Goal: Task Accomplishment & Management: Manage account settings

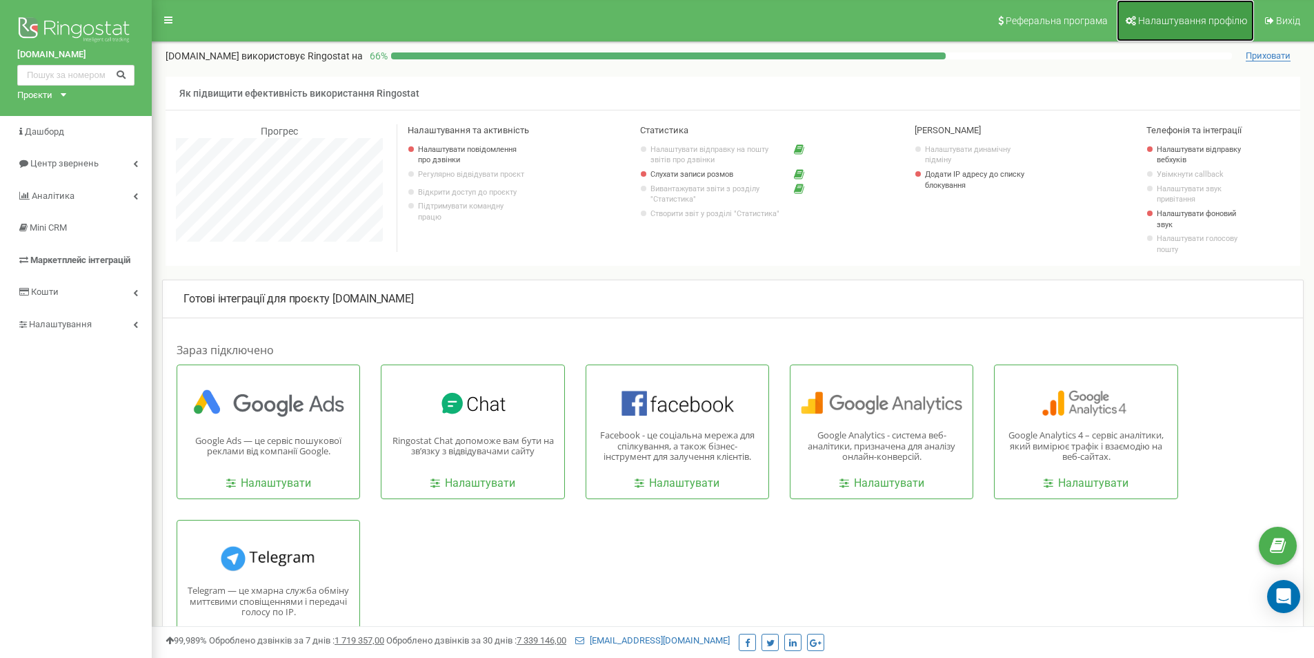
click at [1181, 22] on span "Налаштування профілю" at bounding box center [1192, 20] width 109 height 11
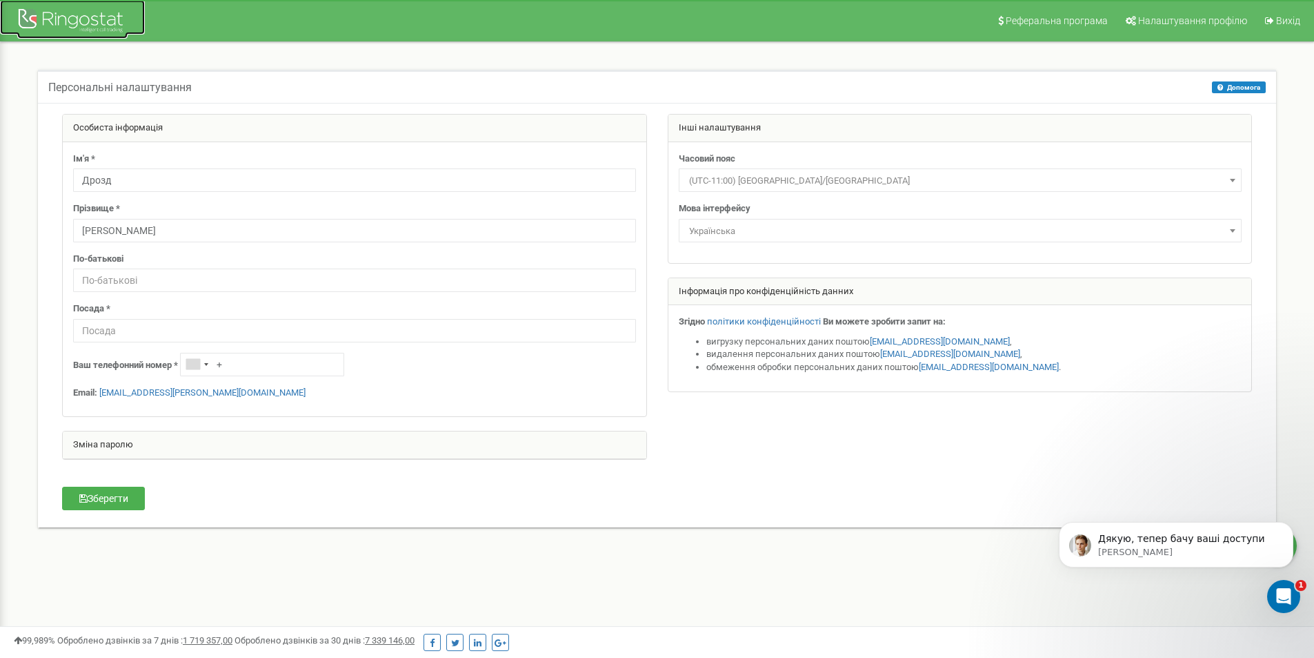
click at [55, 19] on div at bounding box center [72, 22] width 110 height 33
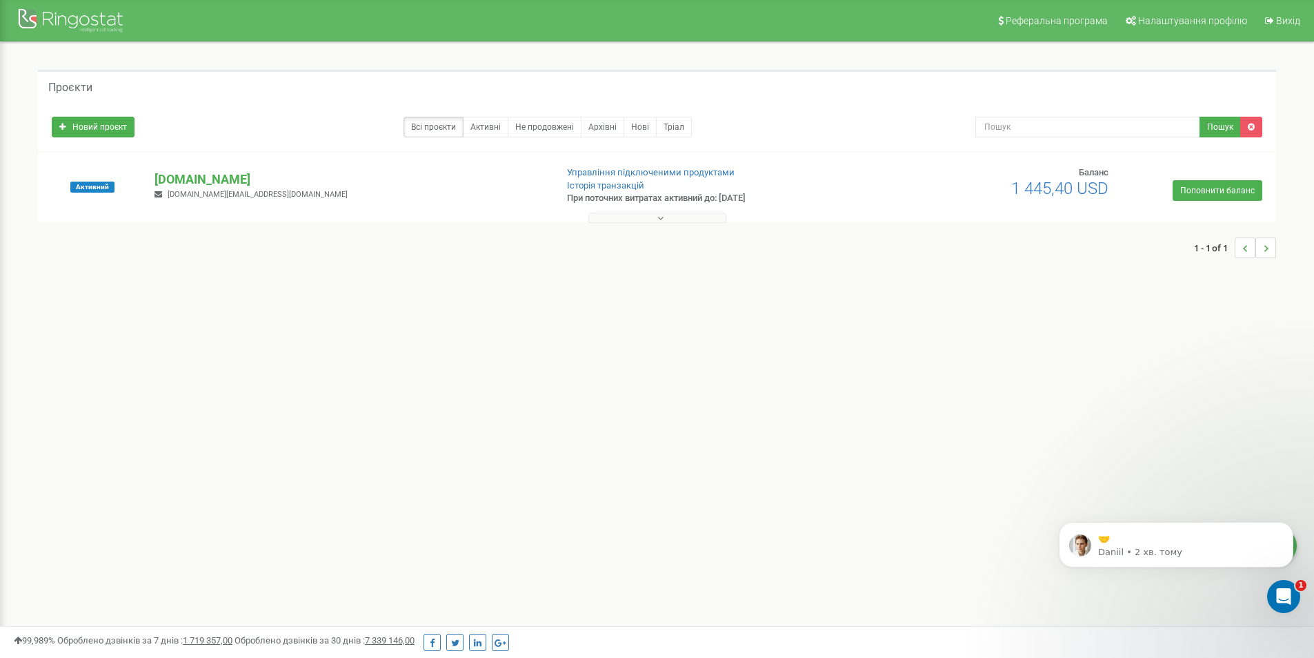
click at [621, 217] on button at bounding box center [658, 218] width 138 height 10
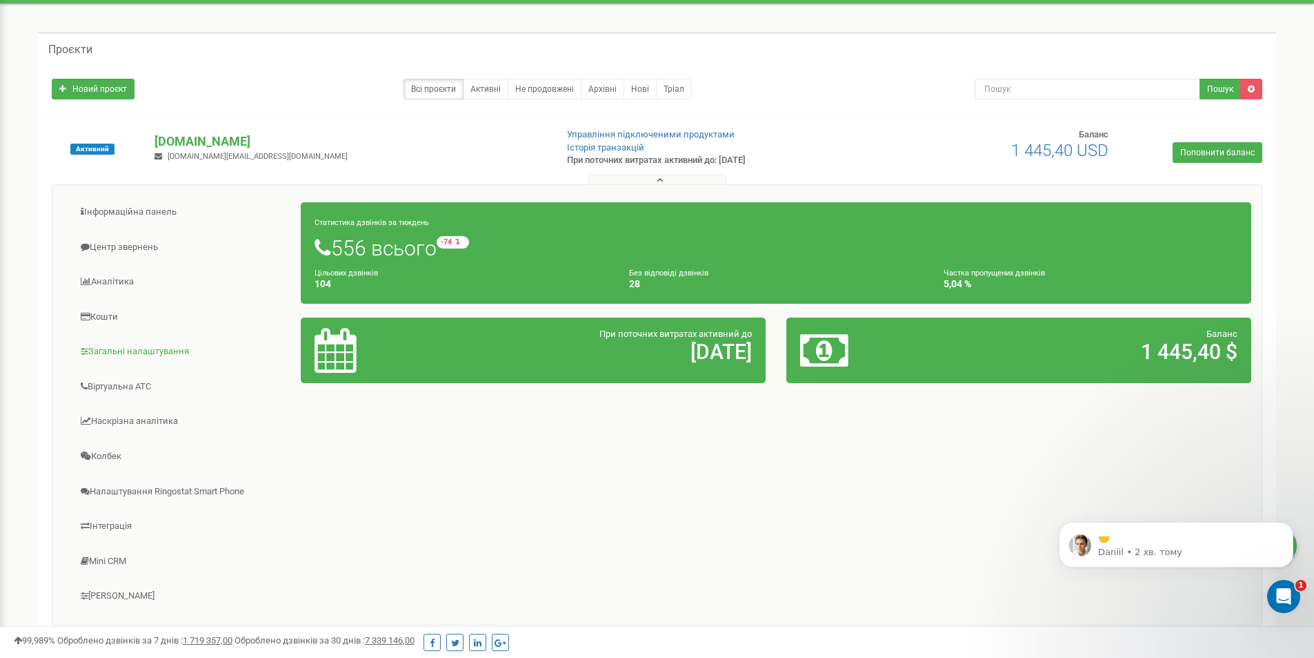
scroll to position [69, 0]
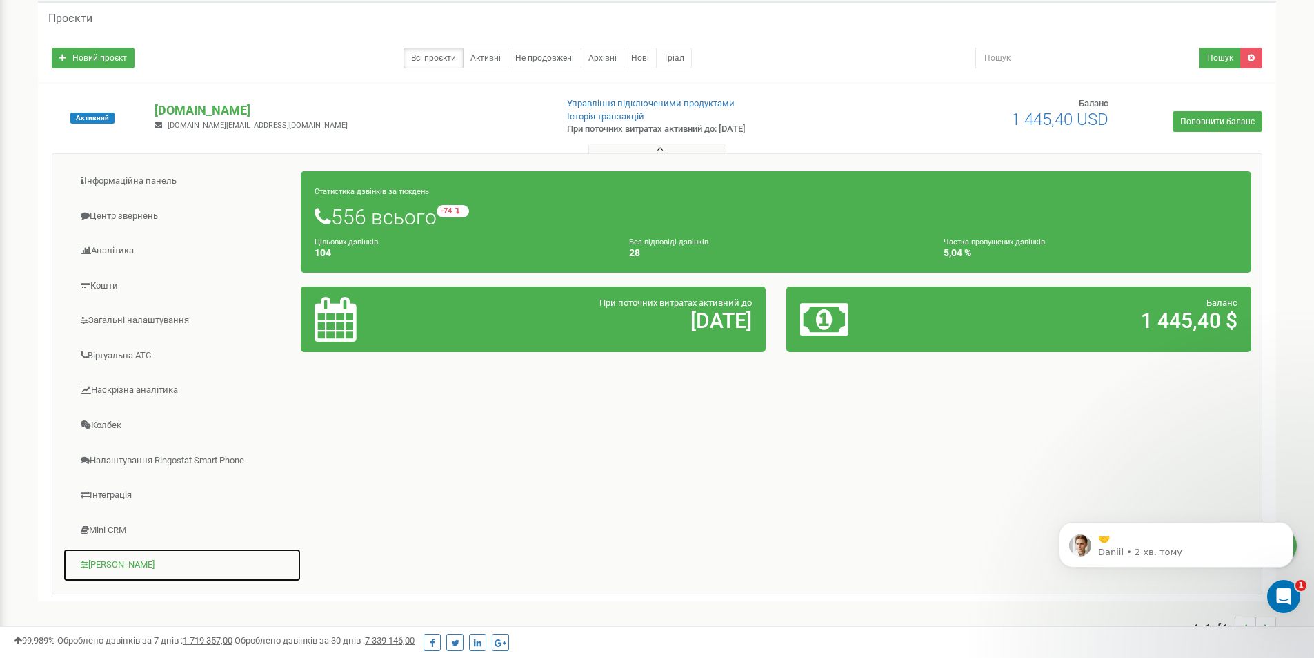
click at [106, 569] on link "[PERSON_NAME]" at bounding box center [182, 565] width 239 height 34
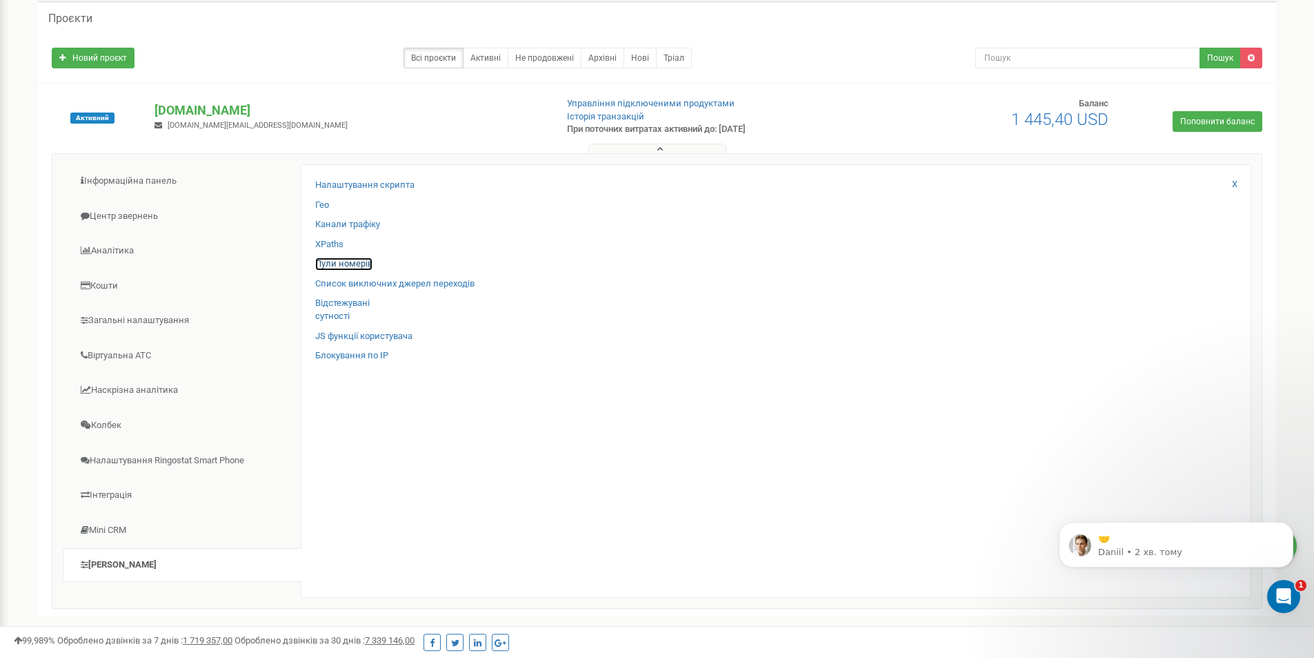
click at [358, 261] on link "Пули номерів" at bounding box center [343, 263] width 57 height 13
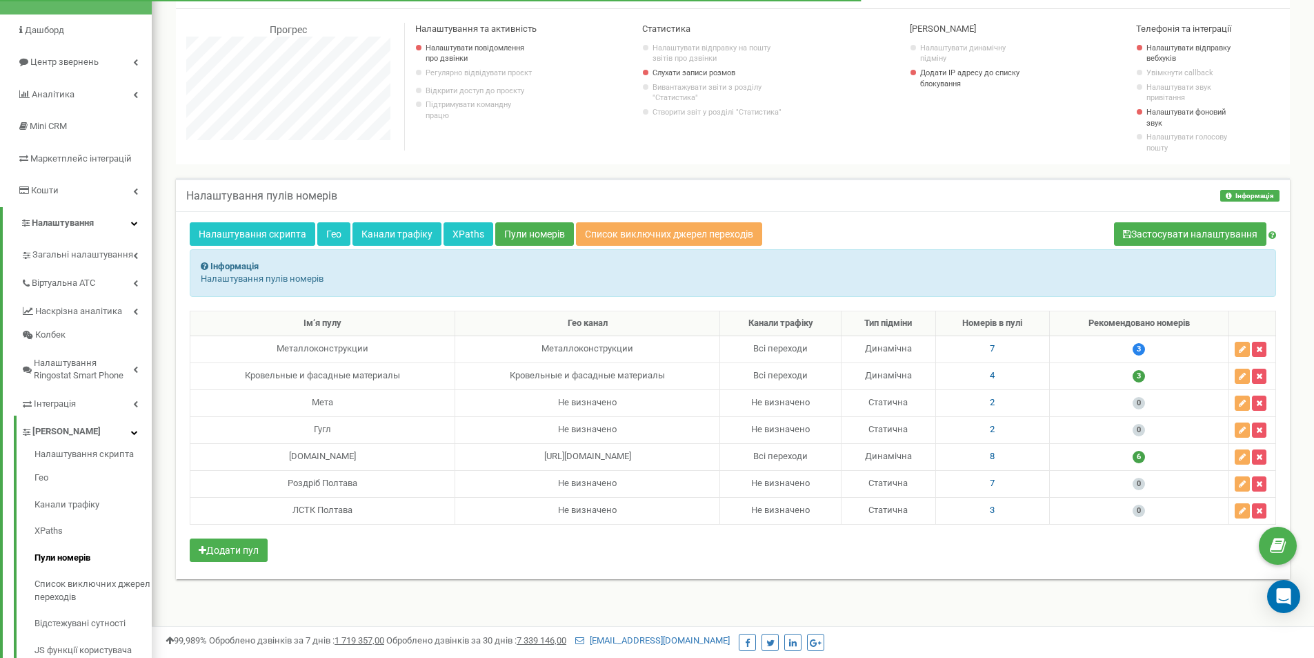
scroll to position [138, 0]
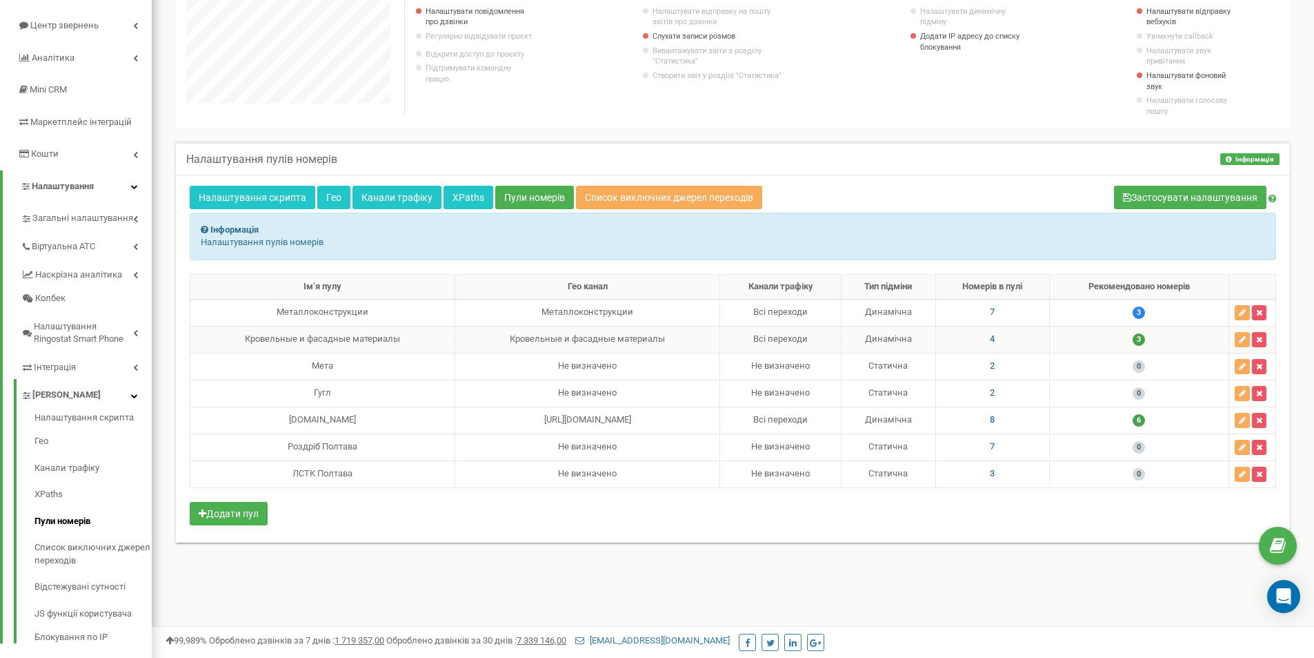
click at [990, 333] on span "4" at bounding box center [992, 338] width 5 height 10
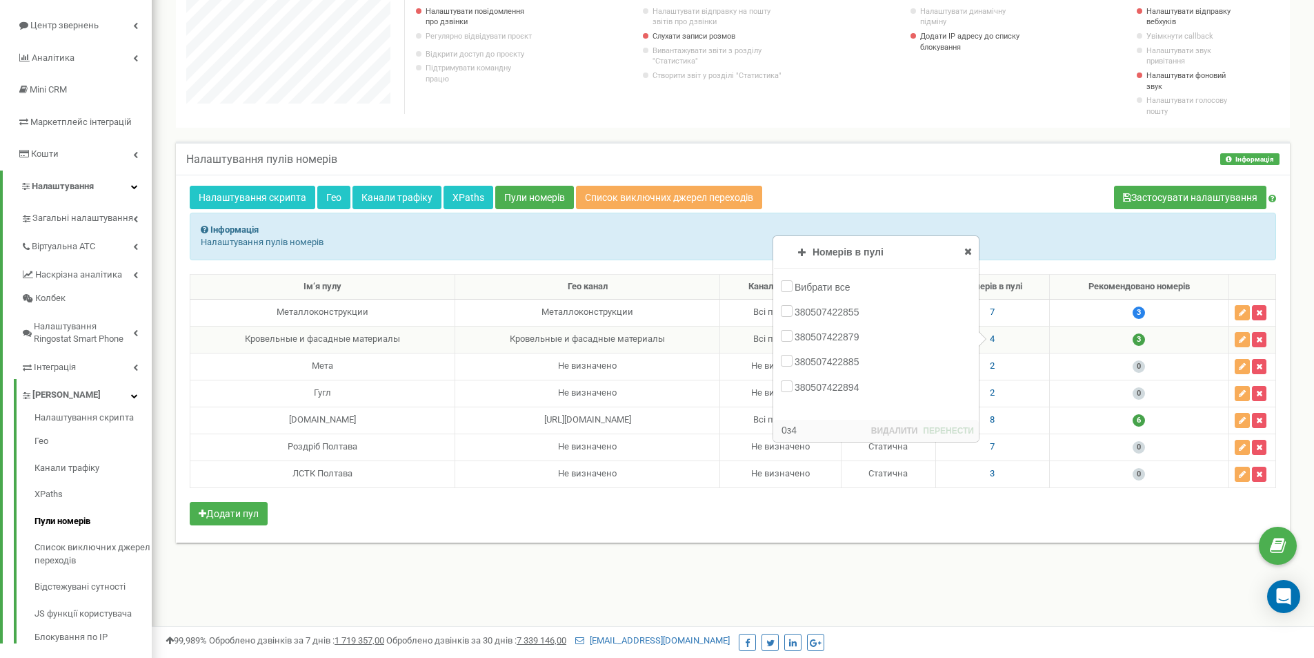
scroll to position [688922, 688829]
click at [922, 538] on div "Налаштування скрипта Гео Канали трафіку XPaths Пули номерів Список виключних дж…" at bounding box center [733, 359] width 1114 height 368
click at [967, 251] on icon at bounding box center [969, 251] width 8 height 10
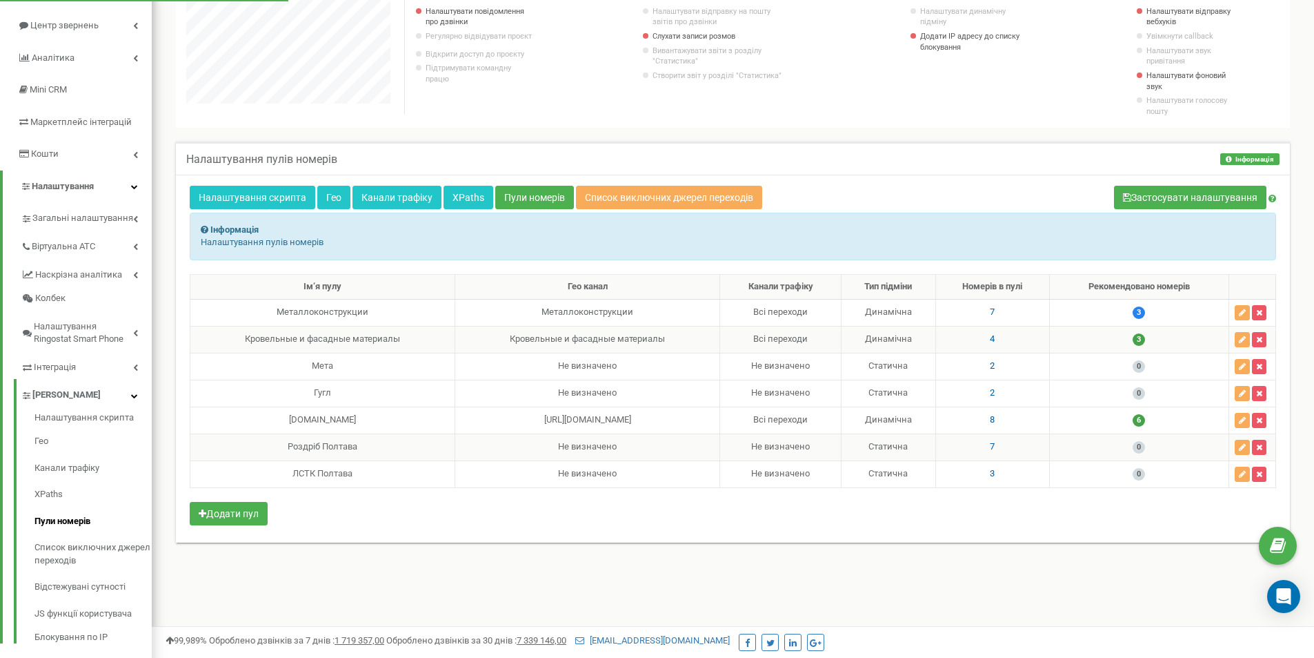
click at [990, 444] on span "7" at bounding box center [992, 446] width 5 height 10
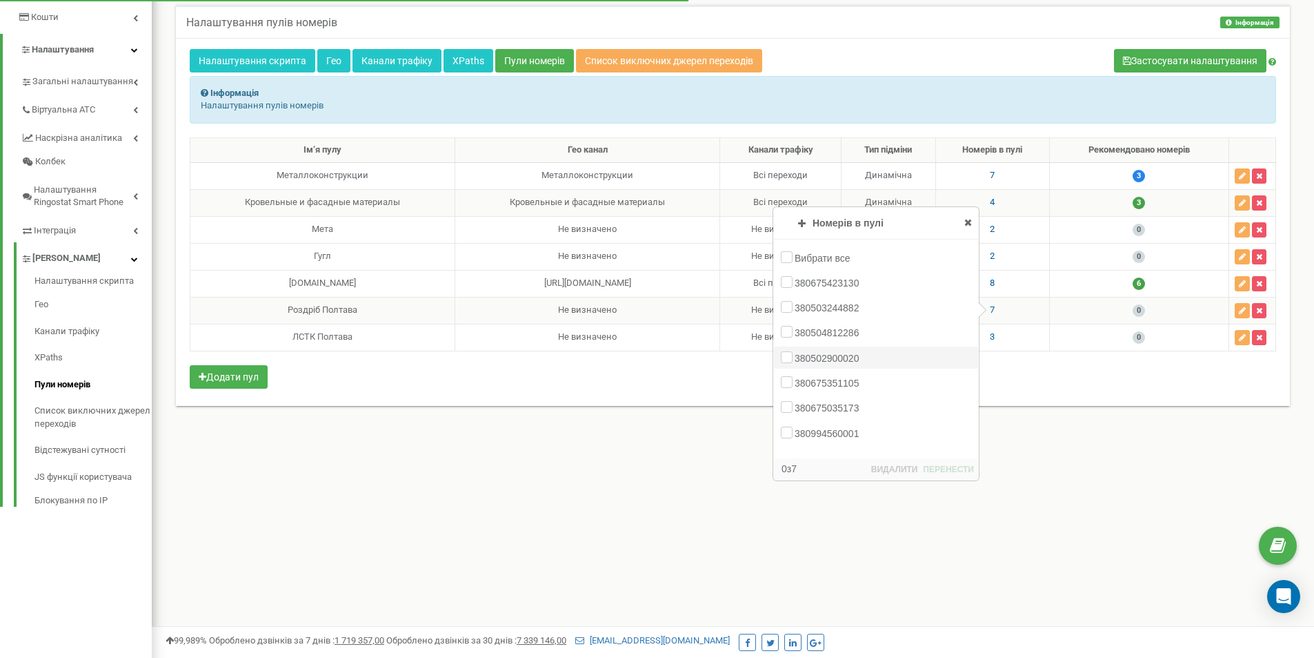
scroll to position [276, 0]
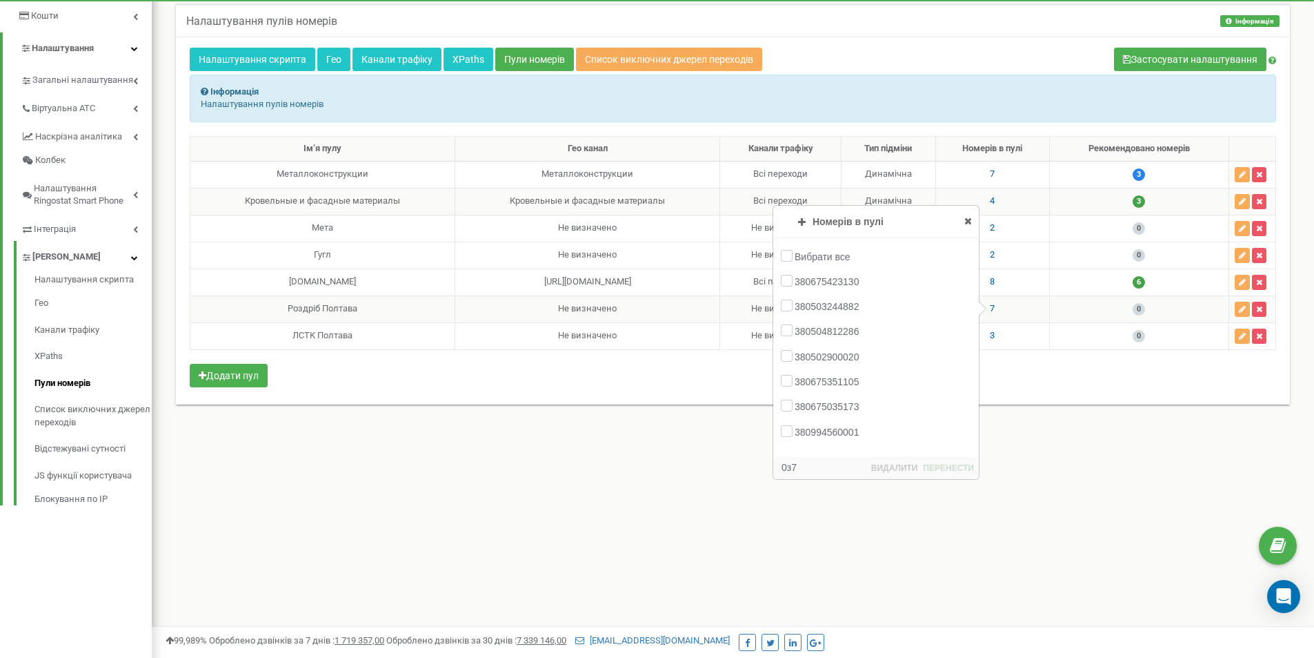
click at [967, 223] on icon at bounding box center [969, 221] width 8 height 10
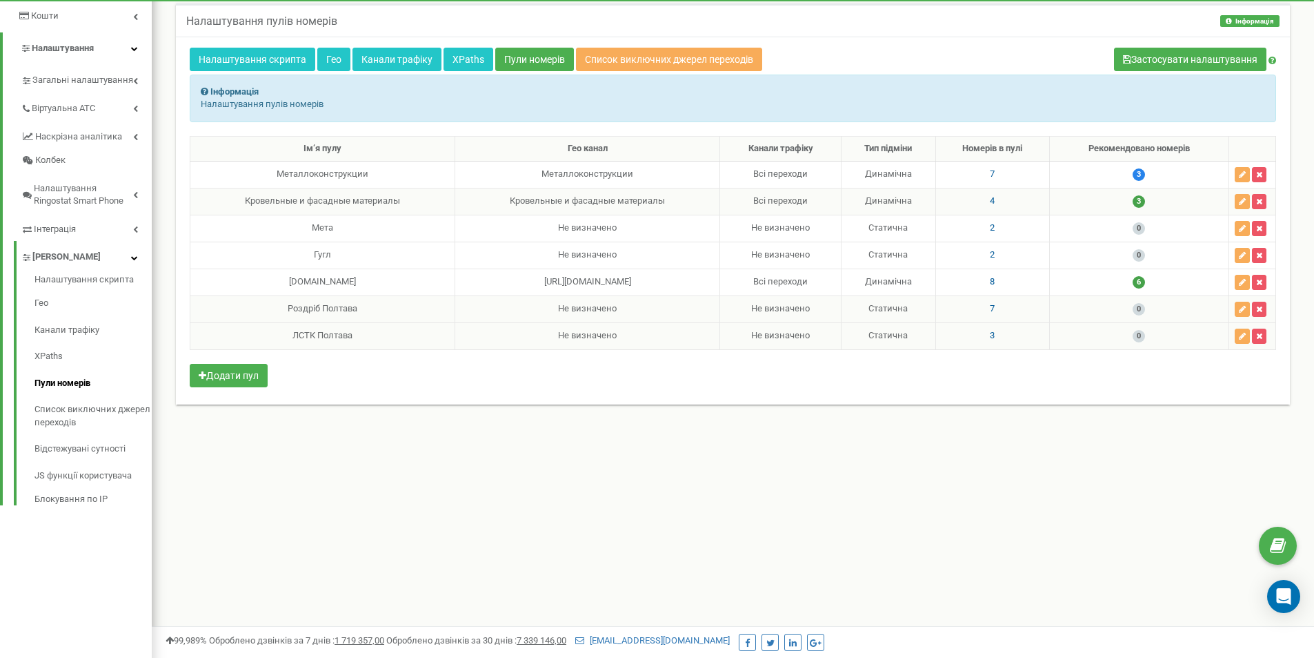
click at [991, 337] on span "3" at bounding box center [992, 335] width 5 height 10
click at [972, 250] on icon at bounding box center [969, 248] width 8 height 10
click at [990, 306] on span "7" at bounding box center [992, 308] width 5 height 10
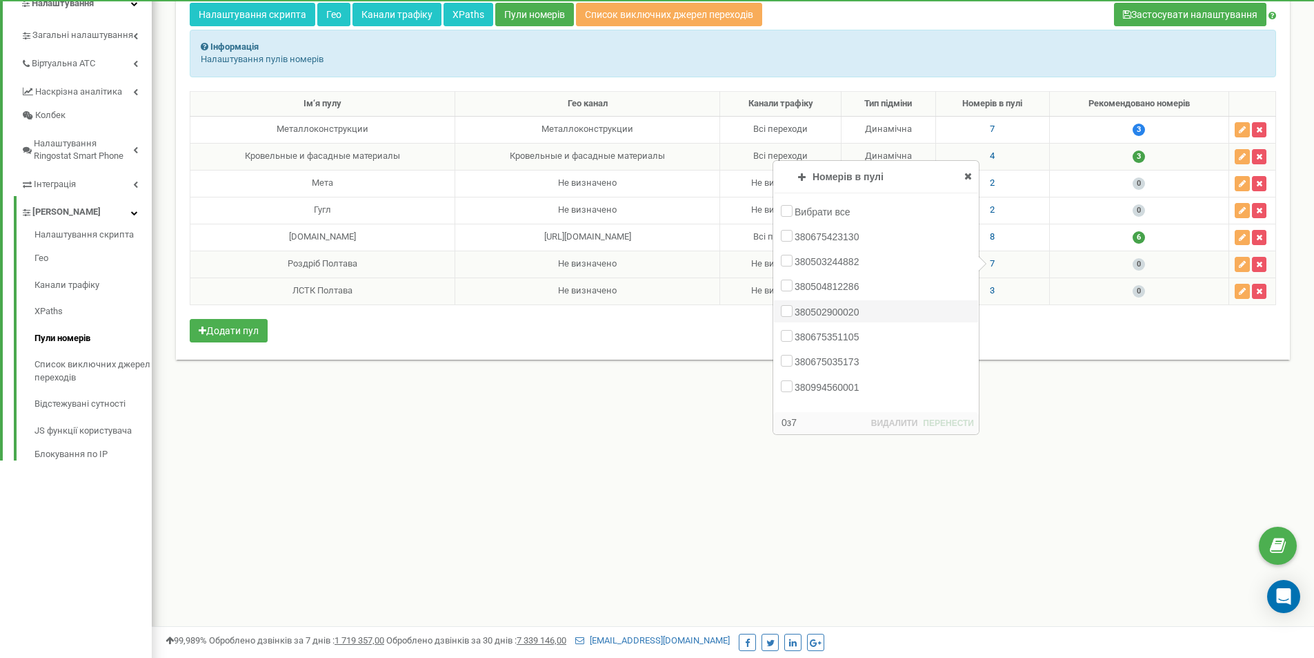
scroll to position [345, 0]
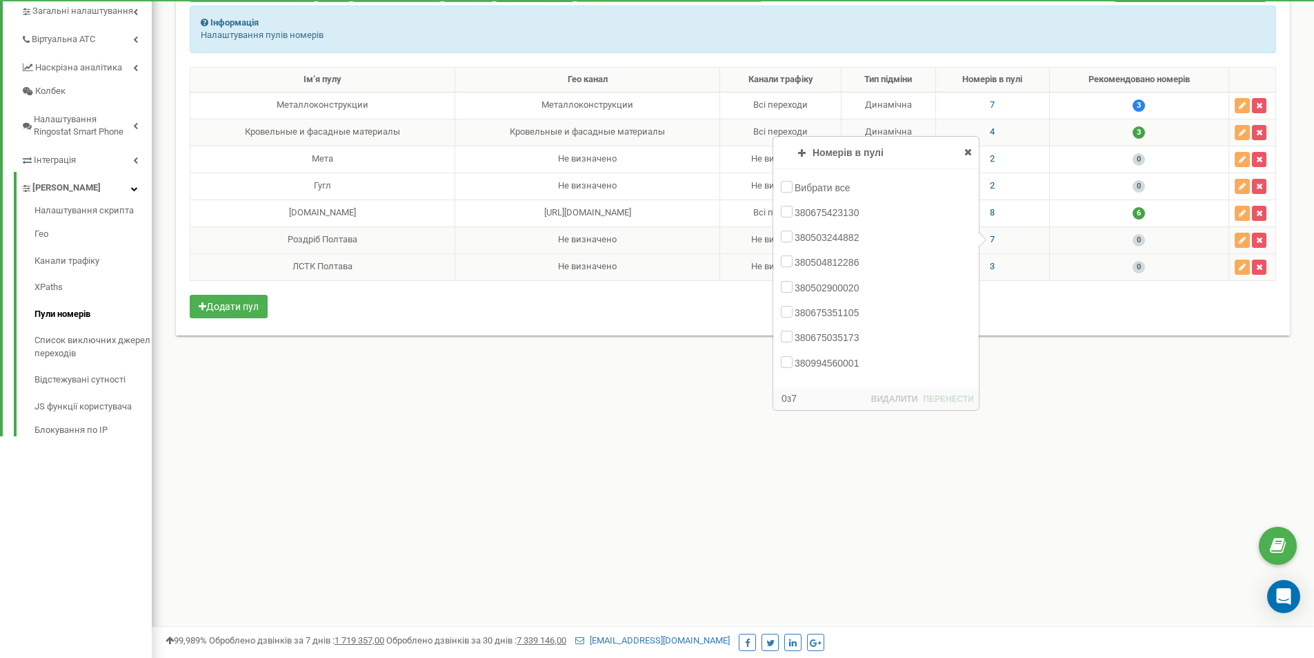
click at [966, 150] on icon at bounding box center [969, 152] width 8 height 10
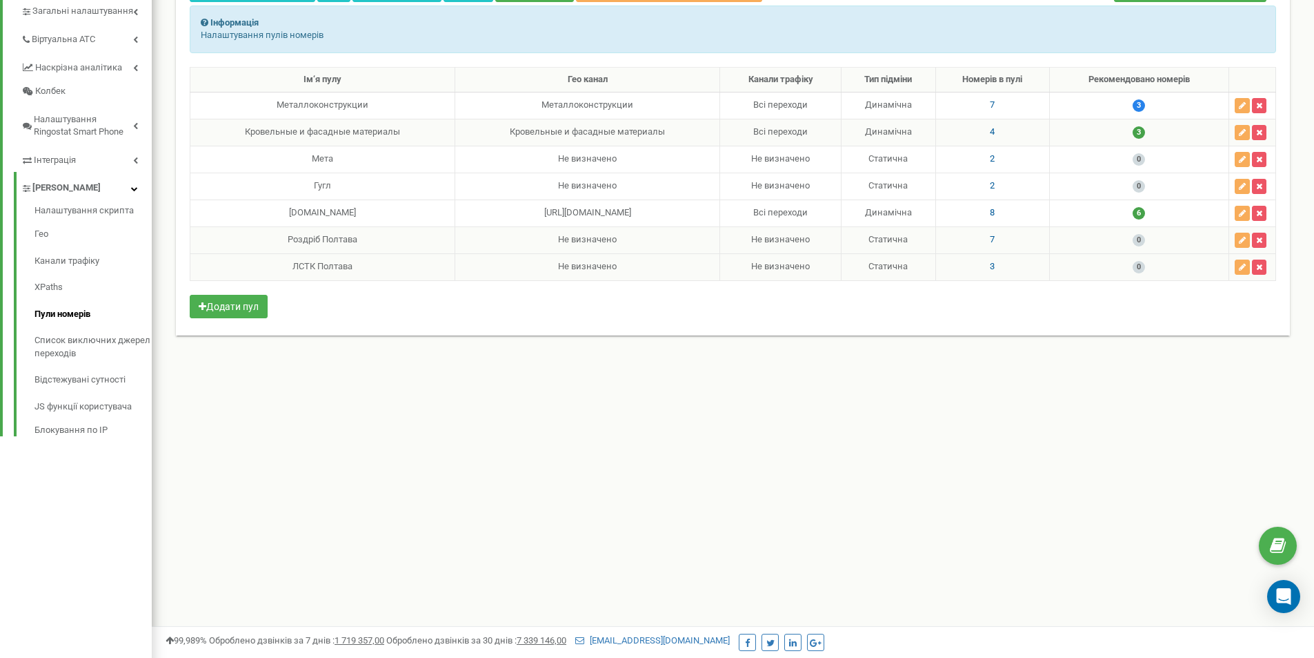
click at [990, 131] on span "4" at bounding box center [992, 131] width 5 height 10
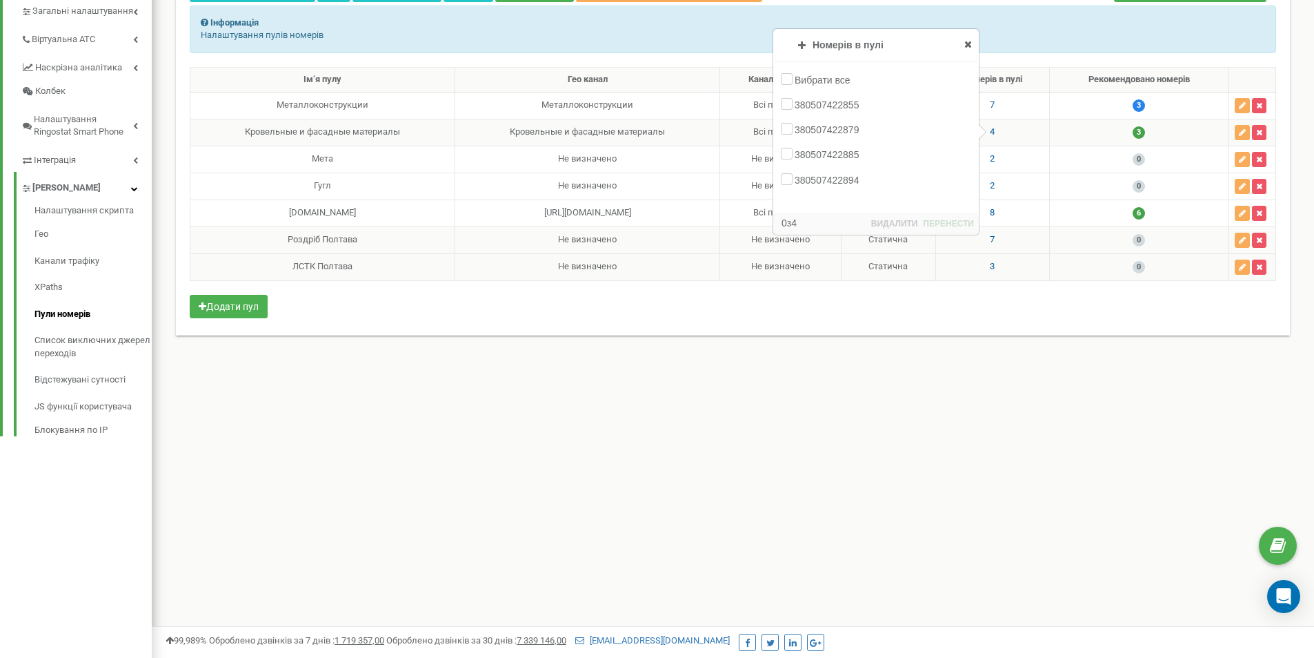
click at [967, 41] on icon at bounding box center [969, 44] width 8 height 10
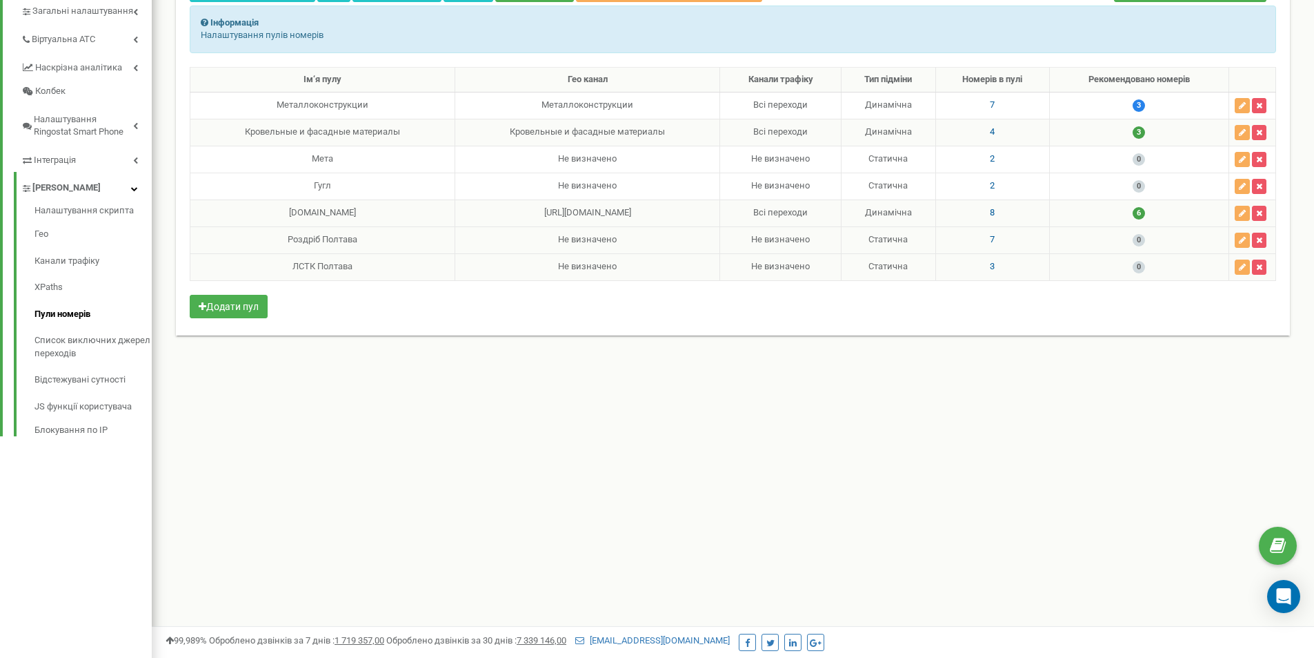
click at [986, 213] on td "8" at bounding box center [993, 212] width 114 height 27
click at [990, 210] on span "8" at bounding box center [992, 212] width 5 height 10
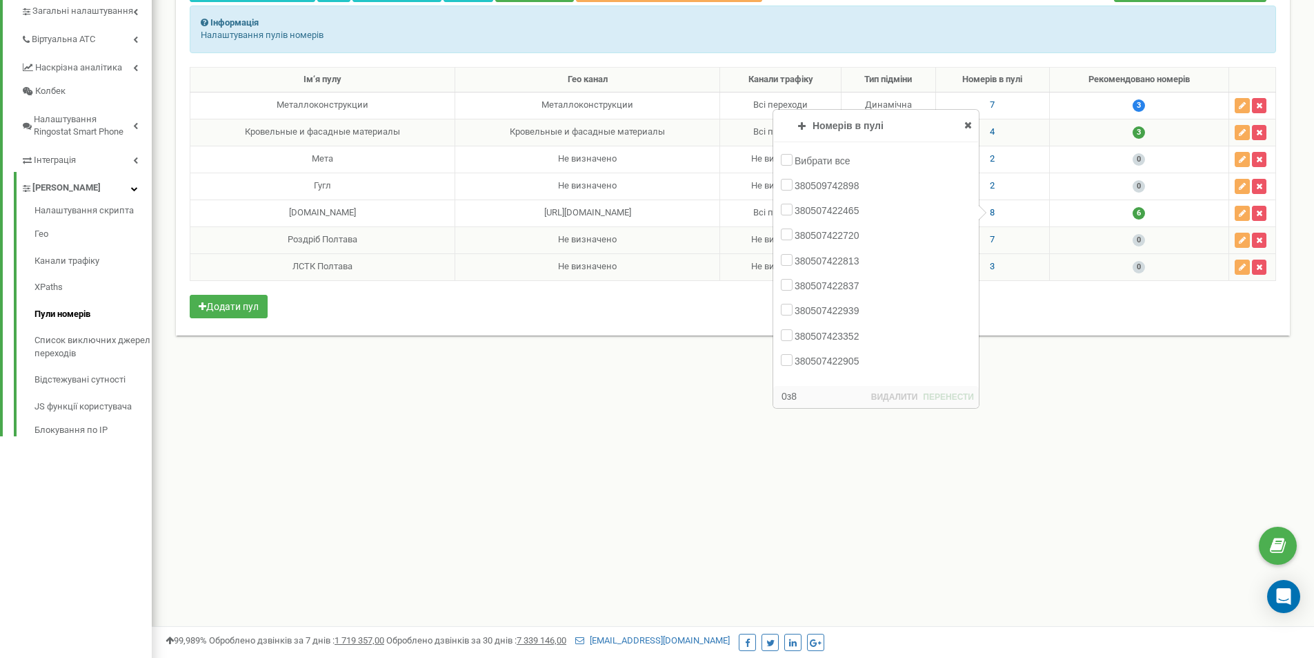
click at [644, 364] on div "Налаштування пулів номерів Інформація Інформація Налаштування пулів номерів Нал…" at bounding box center [733, 151] width 1142 height 460
click at [967, 128] on icon at bounding box center [969, 125] width 8 height 10
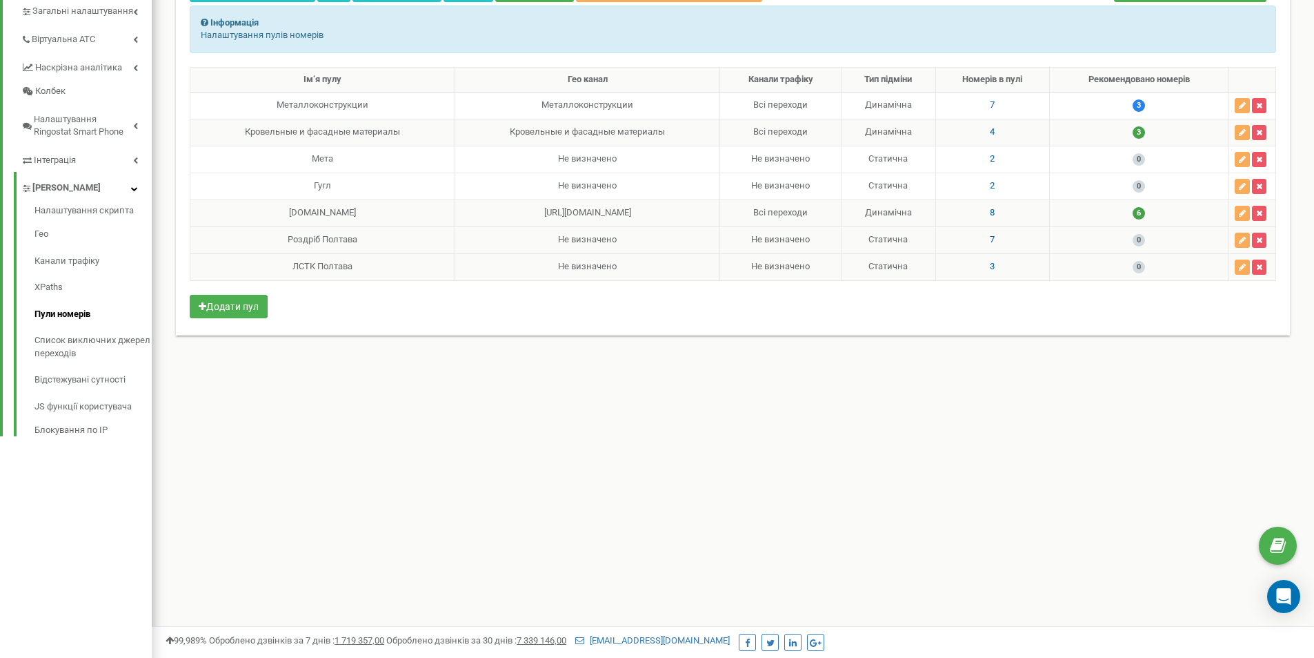
click at [990, 135] on span "4" at bounding box center [992, 131] width 5 height 10
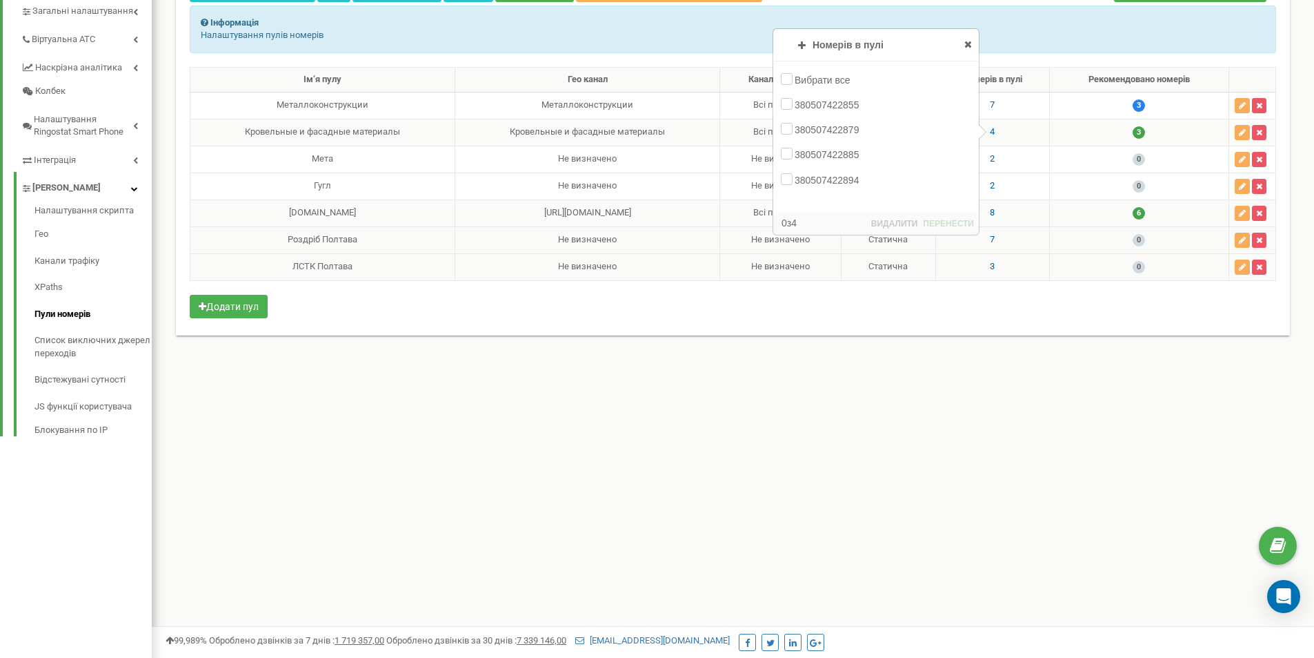
click at [964, 40] on div "Номерів в пулі Додавання номерів Пули номерів Вибрати все 380675371253 38067532…" at bounding box center [876, 114] width 204 height 168
click at [967, 41] on icon at bounding box center [969, 44] width 8 height 10
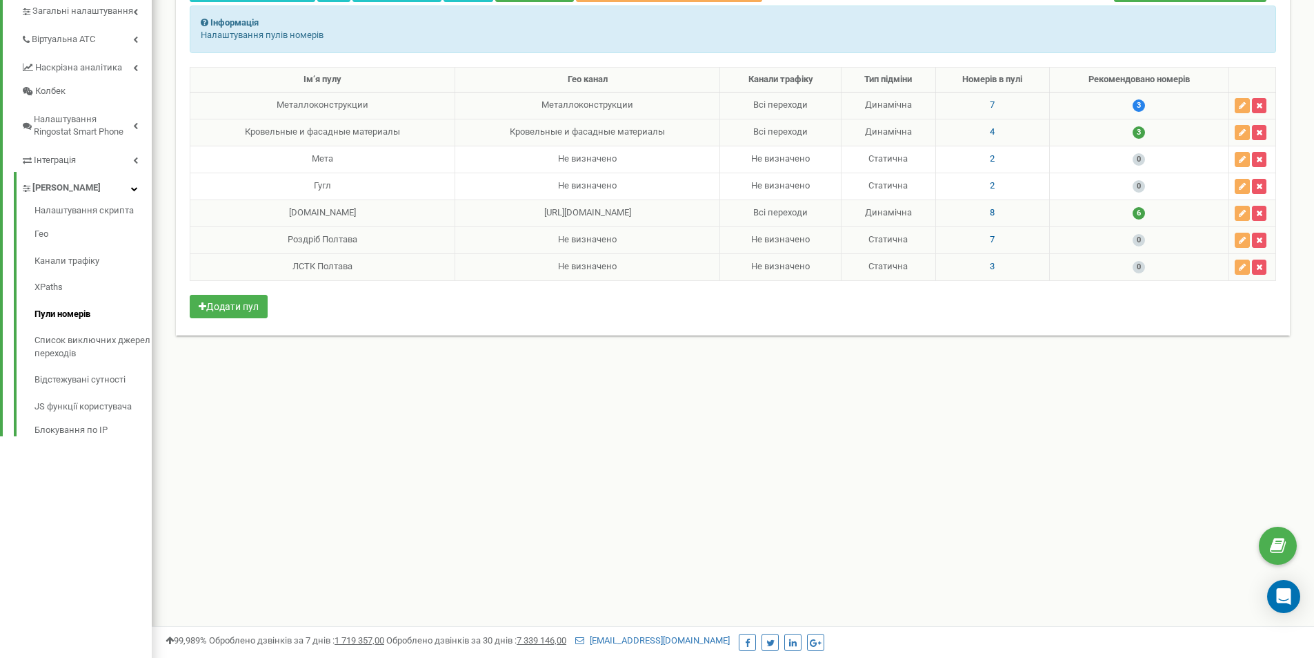
click at [992, 101] on span "7" at bounding box center [992, 104] width 5 height 10
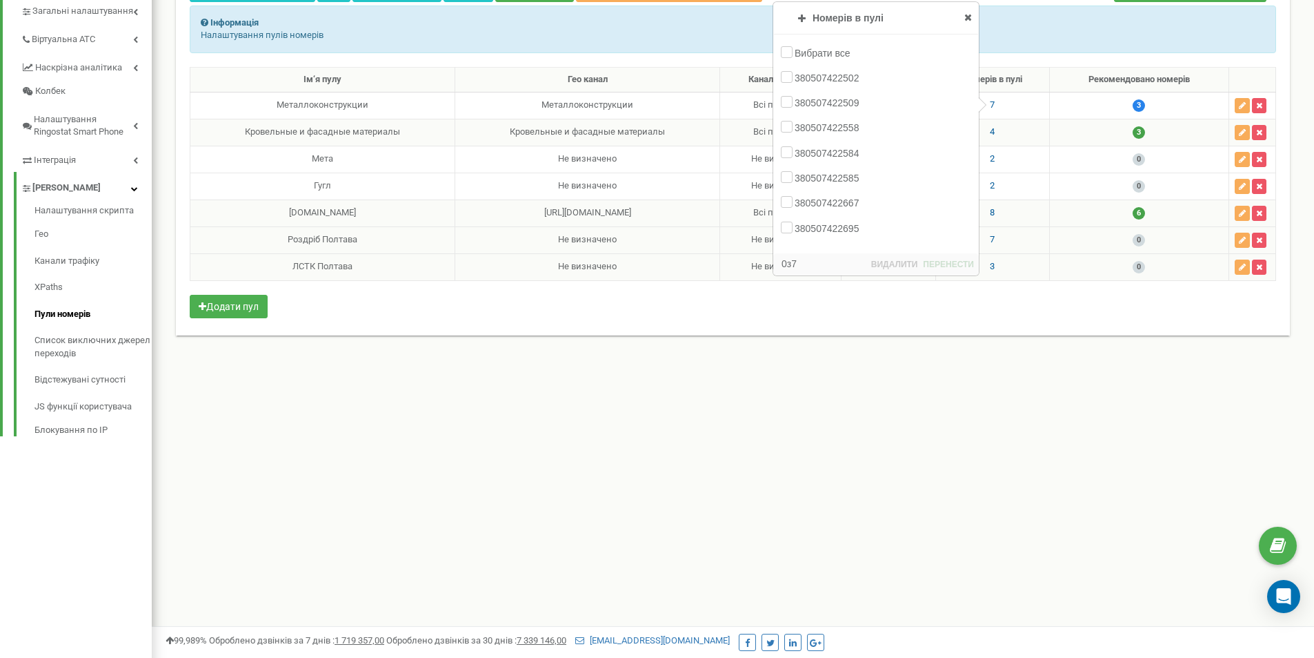
click at [610, 424] on div "Реферальна програма Налаштування профілю Вихід [DOMAIN_NAME] використовує Ringo…" at bounding box center [733, 190] width 1163 height 1070
click at [966, 21] on icon at bounding box center [969, 17] width 8 height 10
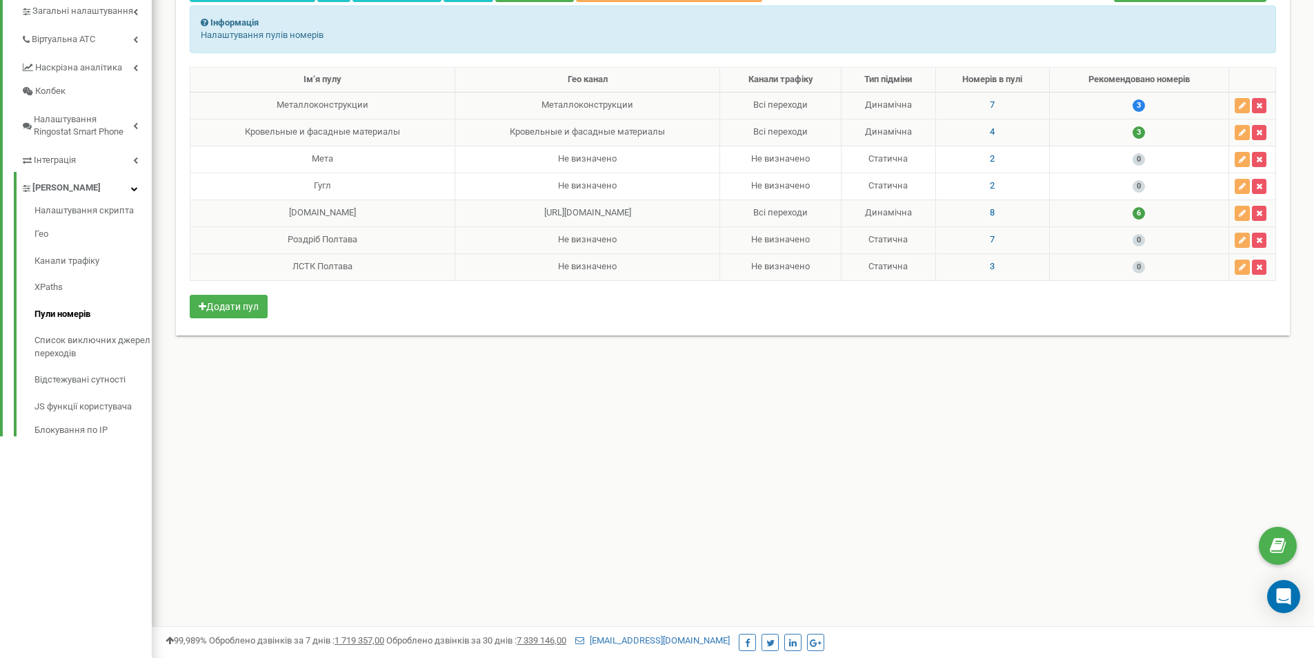
click at [990, 137] on span "4" at bounding box center [992, 131] width 5 height 10
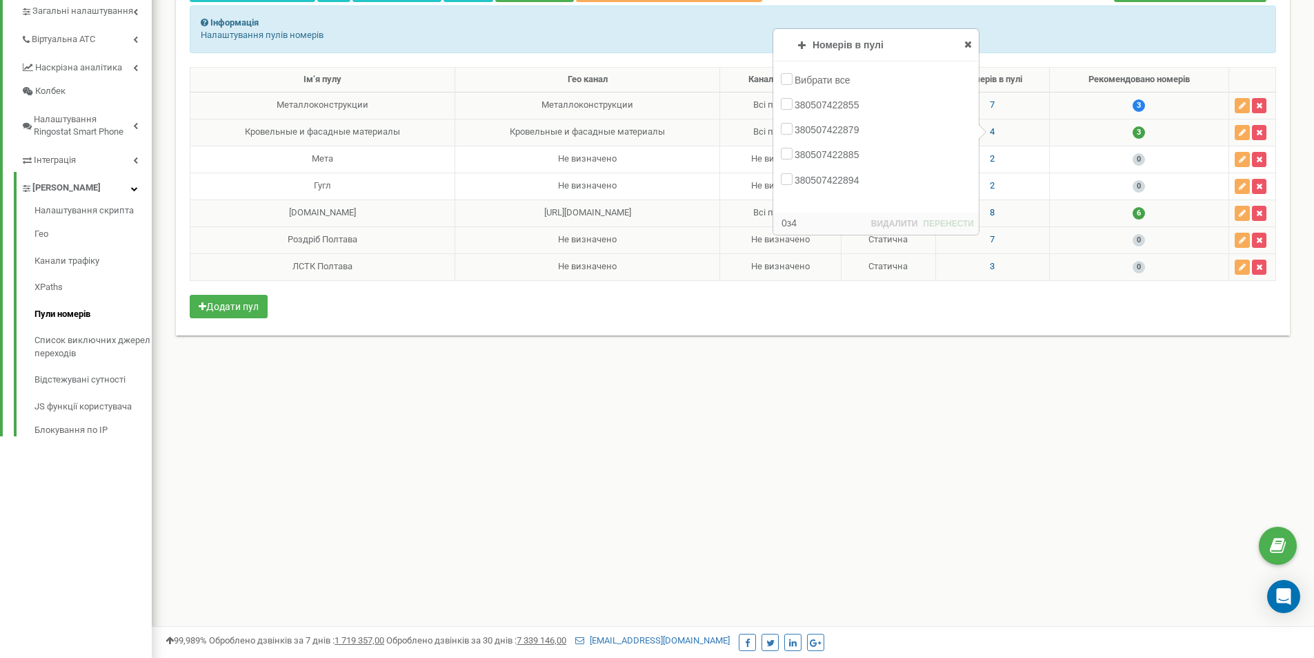
click at [965, 44] on icon at bounding box center [969, 44] width 8 height 10
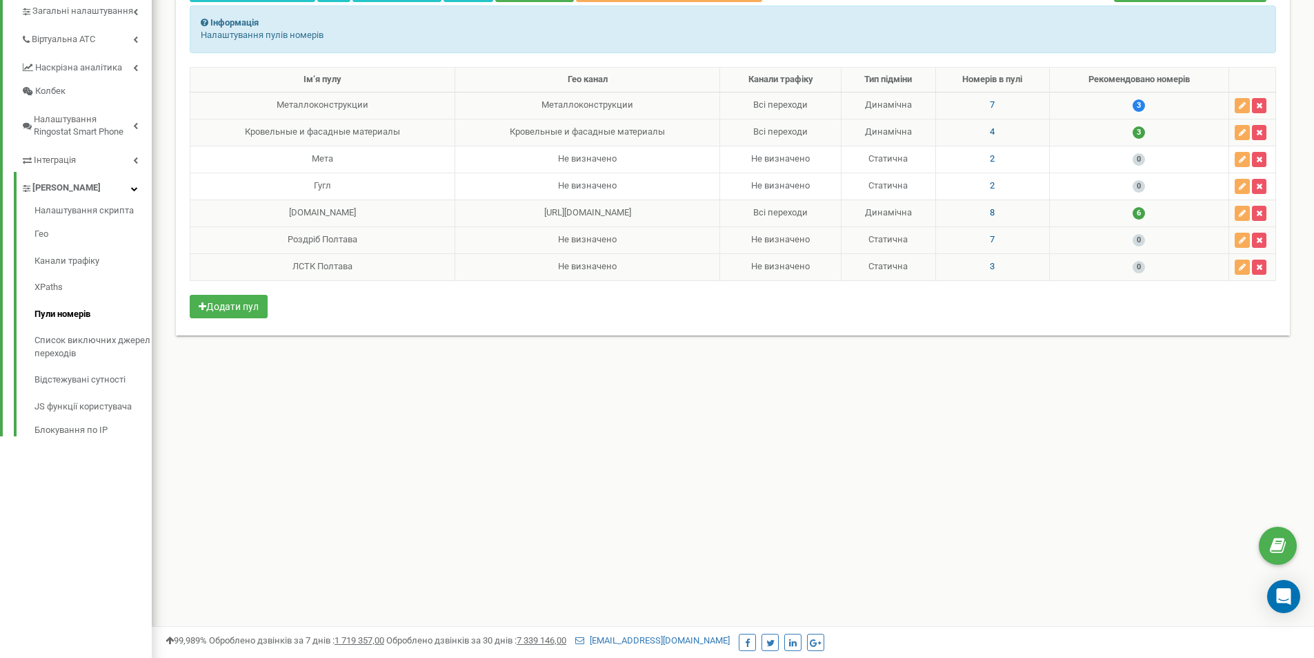
click at [990, 210] on span "8" at bounding box center [992, 212] width 5 height 10
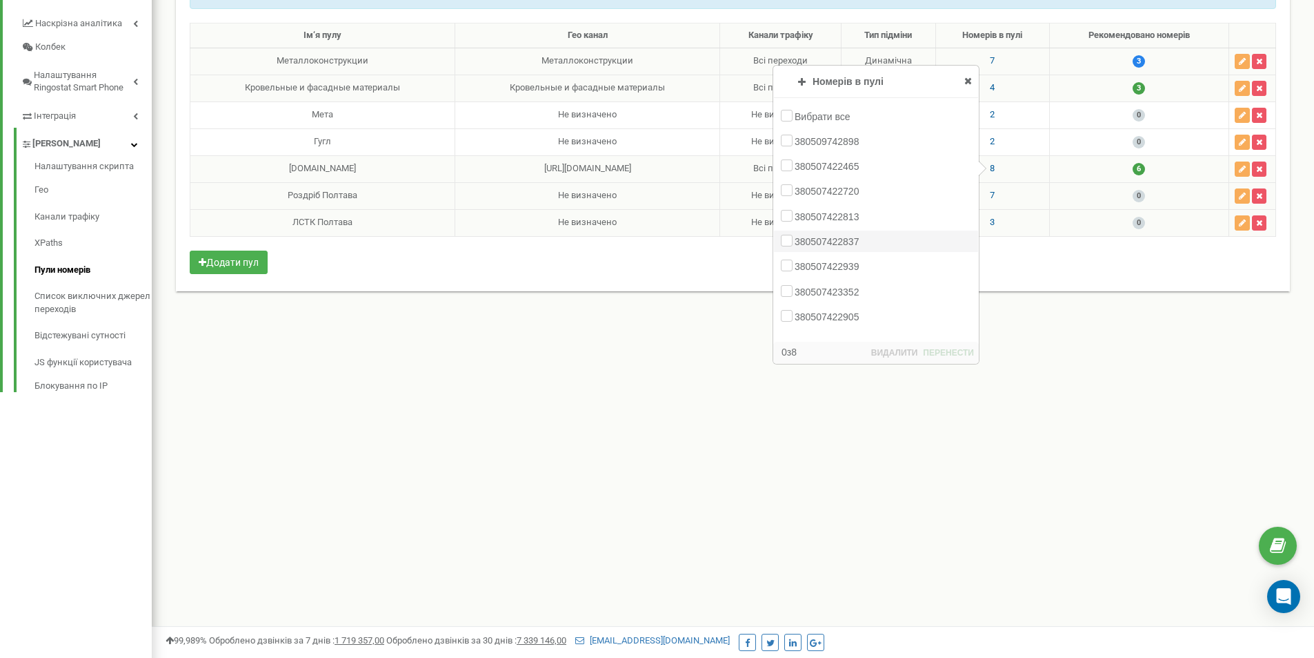
scroll to position [413, 0]
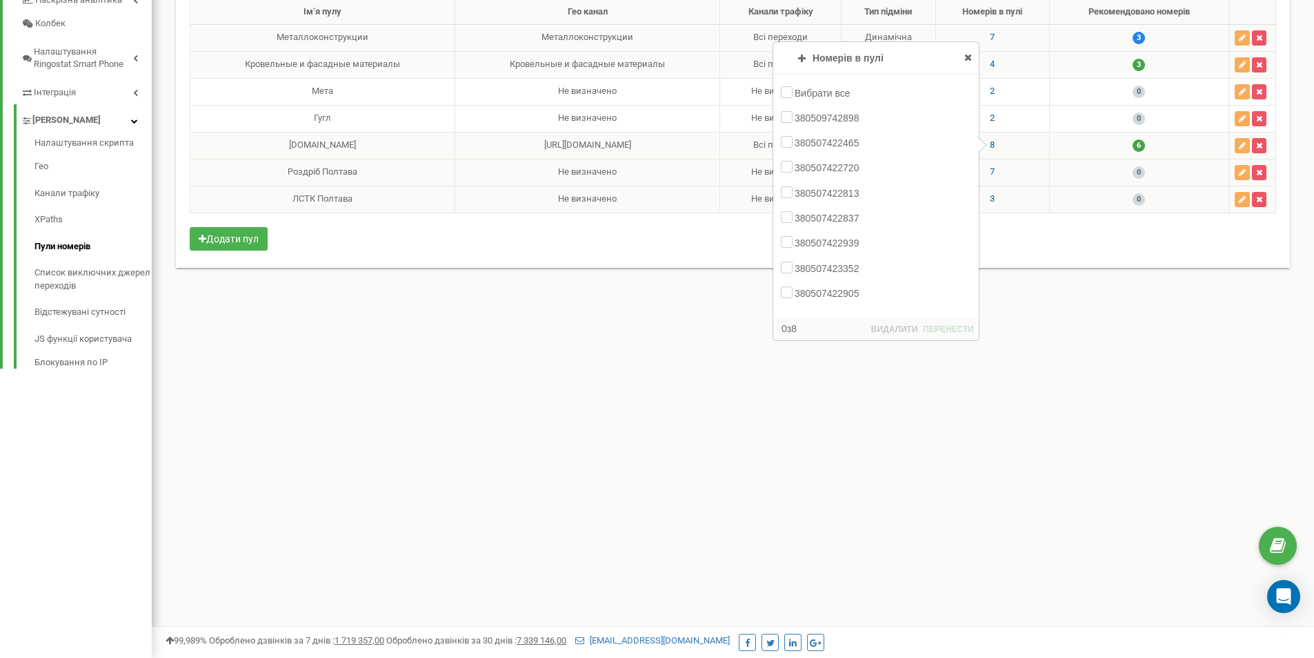
click at [966, 54] on icon at bounding box center [969, 57] width 8 height 10
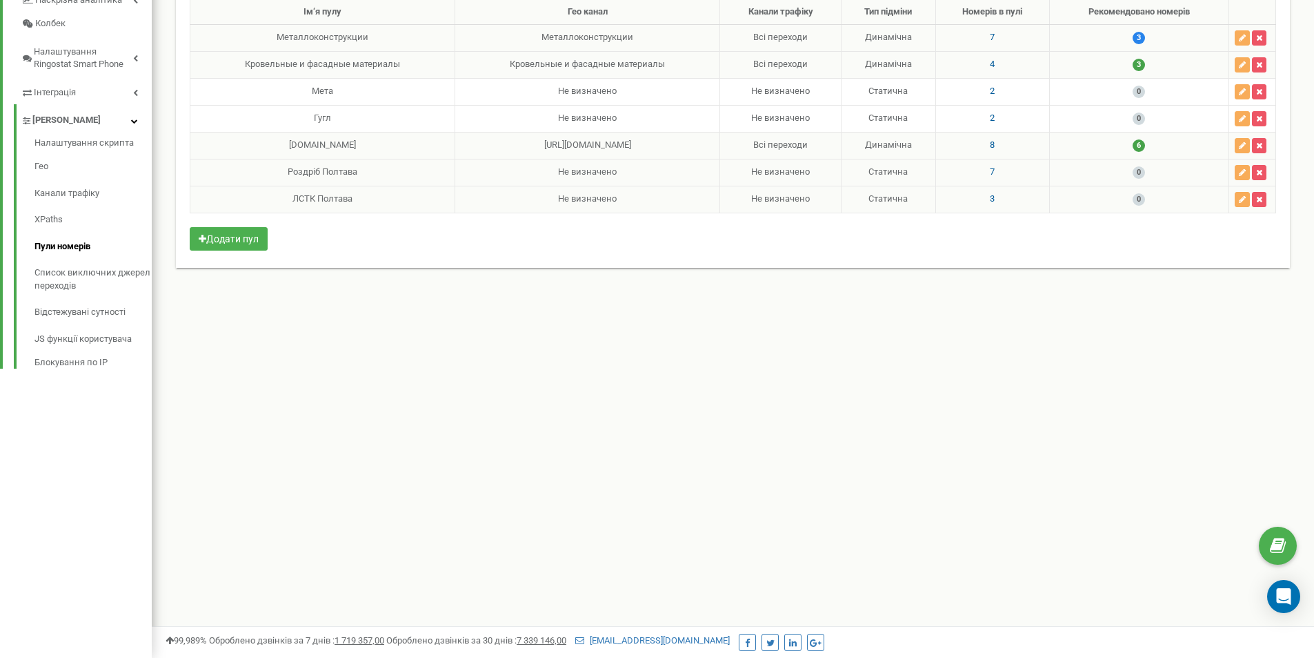
click at [990, 34] on span "7" at bounding box center [992, 37] width 5 height 10
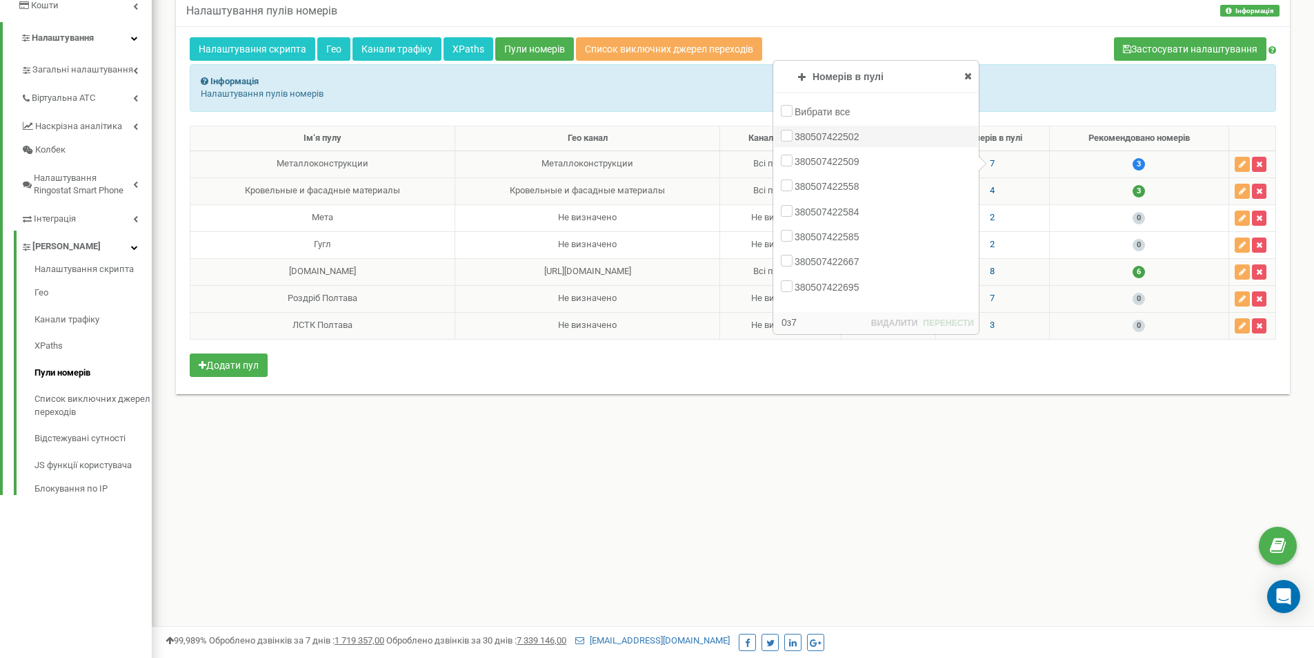
scroll to position [275, 0]
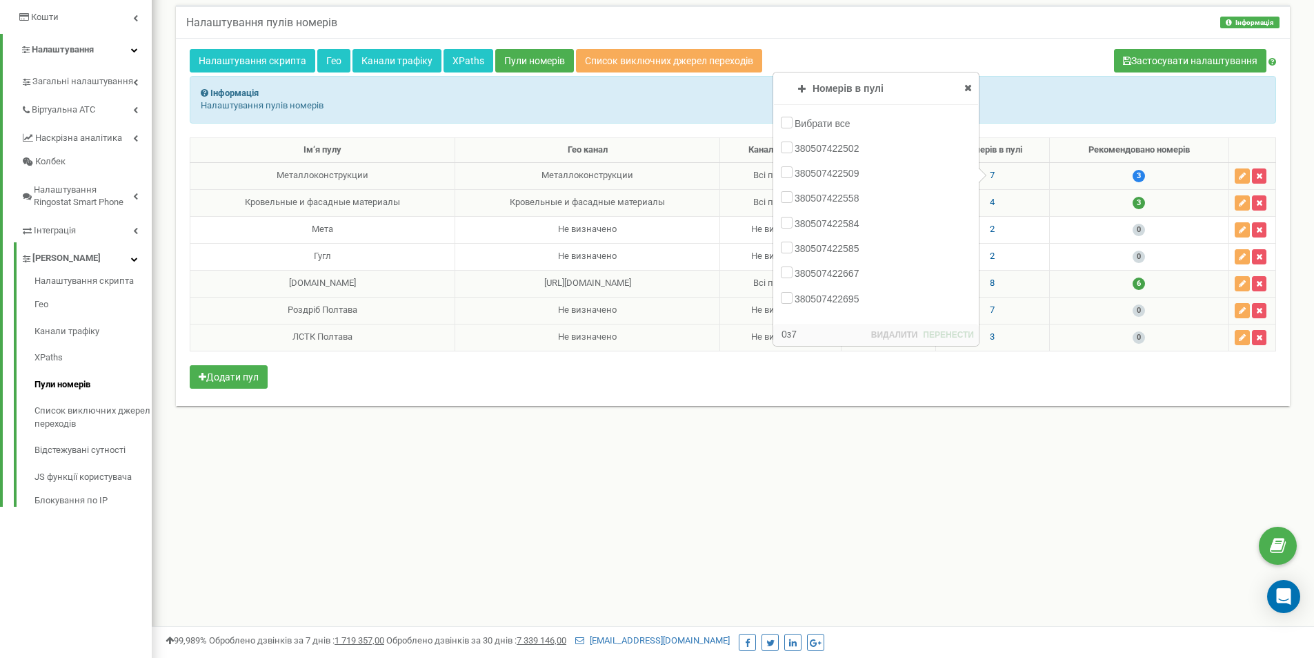
click at [969, 85] on icon at bounding box center [969, 88] width 8 height 10
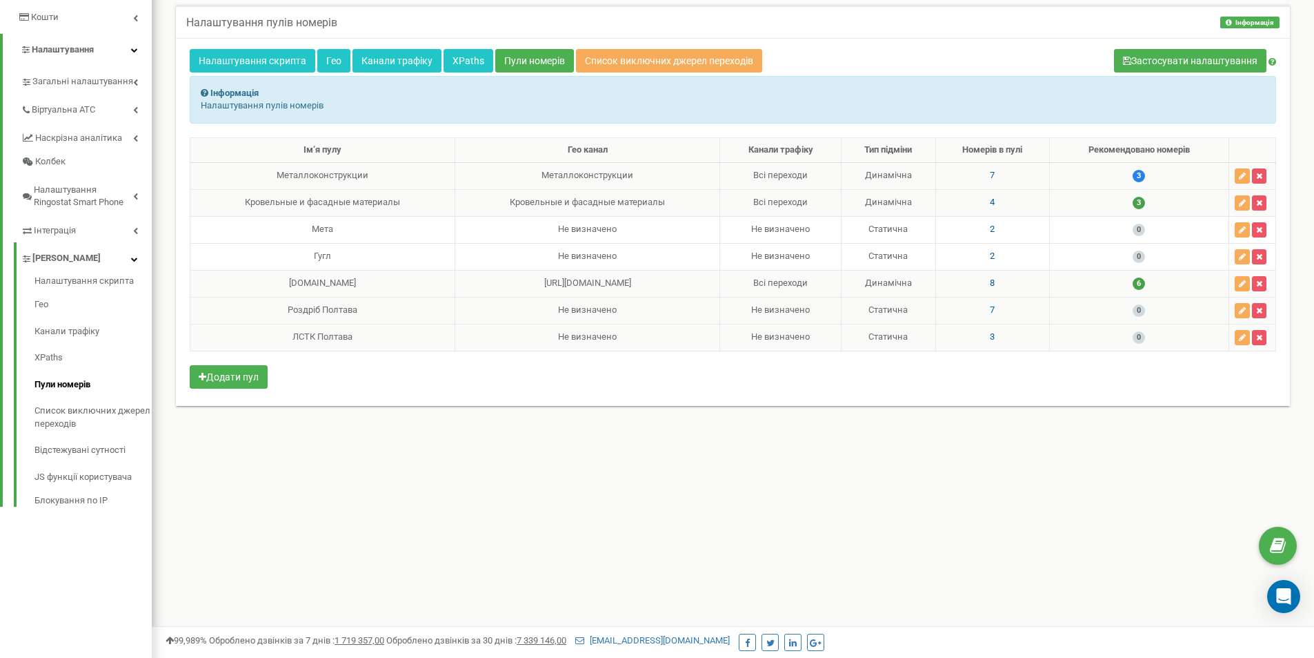
click at [992, 203] on span "4" at bounding box center [992, 202] width 5 height 10
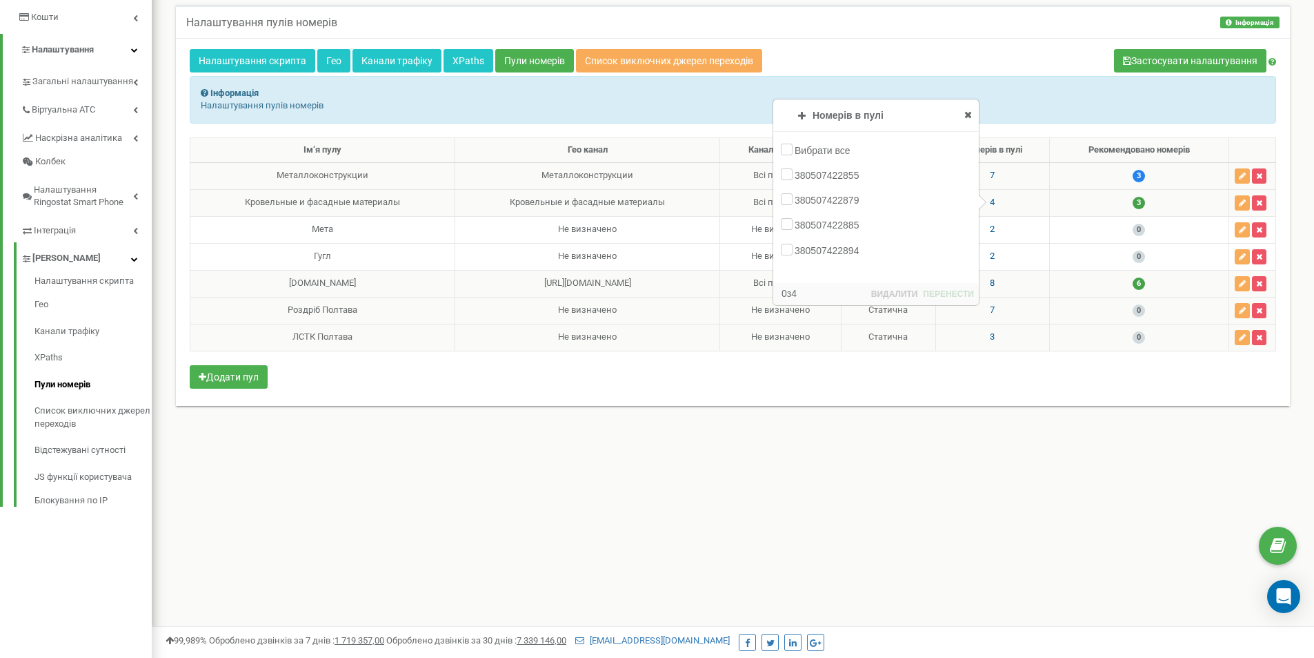
click at [969, 112] on icon at bounding box center [969, 115] width 8 height 10
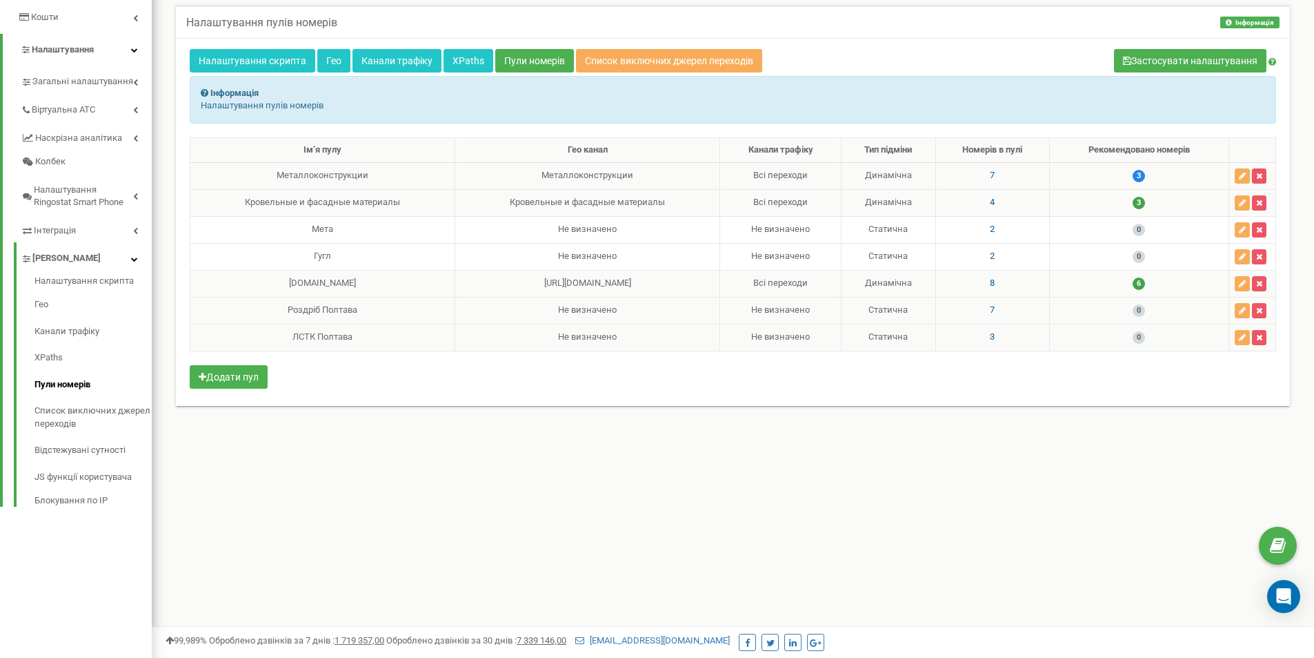
click at [990, 282] on span "8" at bounding box center [992, 282] width 5 height 10
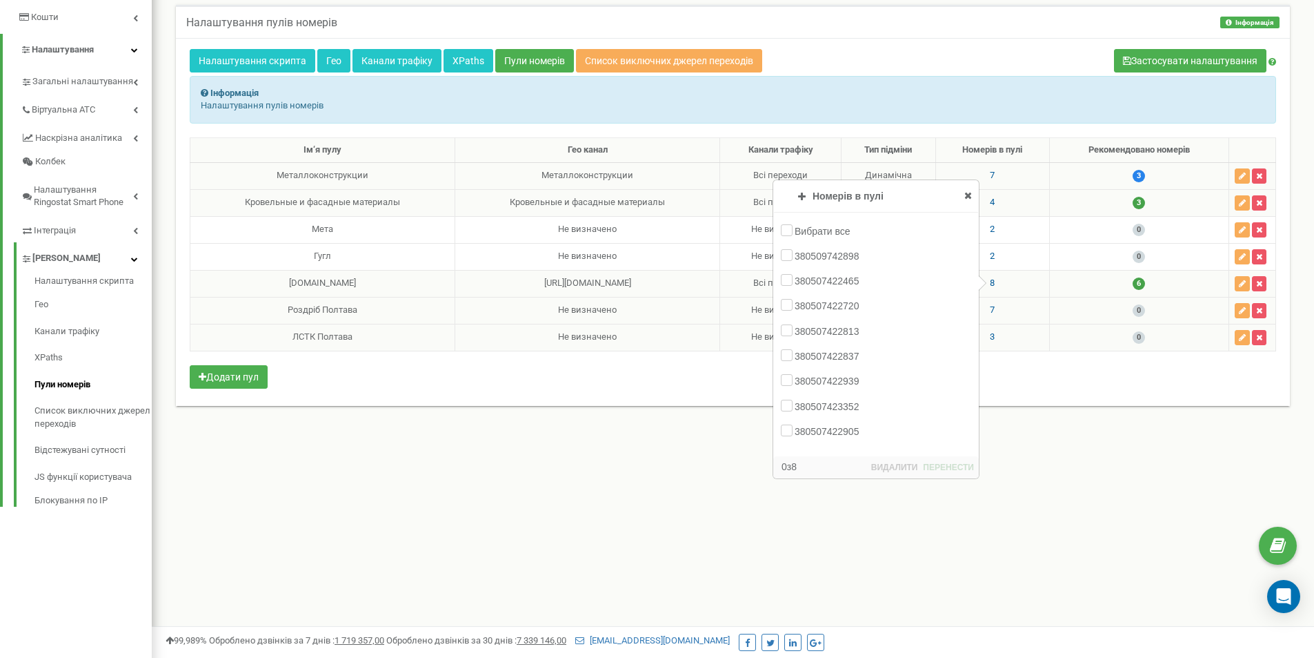
click at [965, 195] on icon at bounding box center [969, 195] width 8 height 10
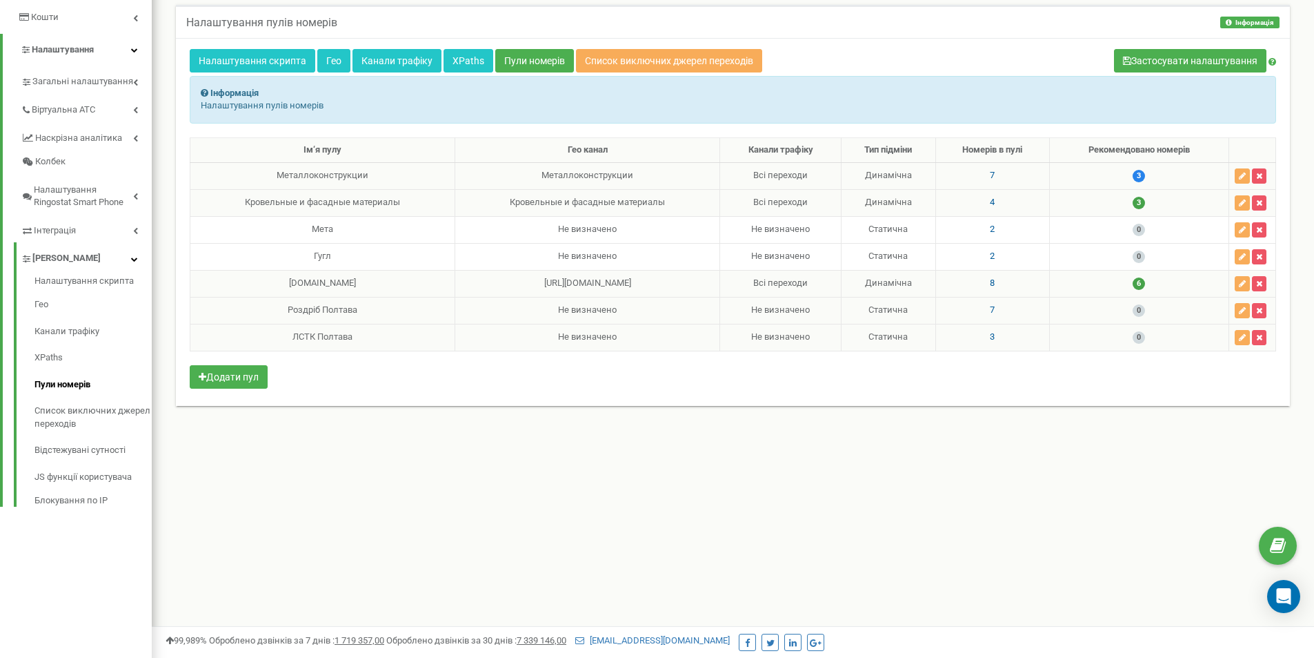
click at [992, 178] on span "7" at bounding box center [992, 175] width 5 height 10
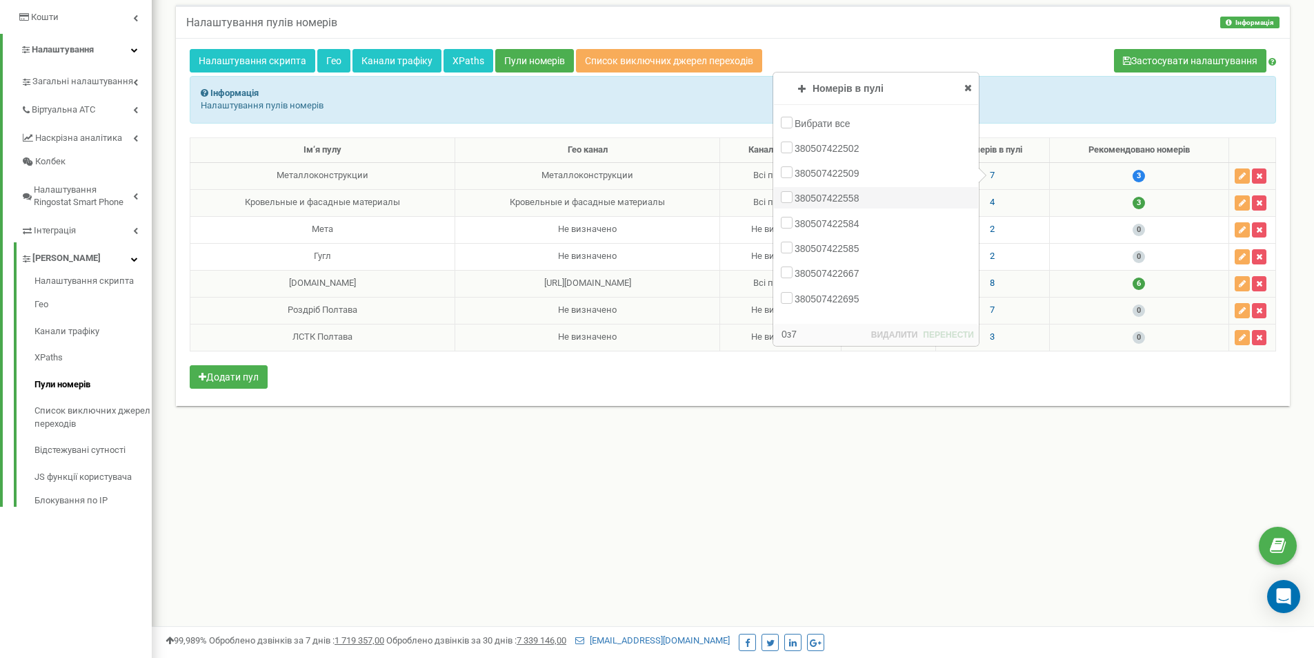
scroll to position [344, 0]
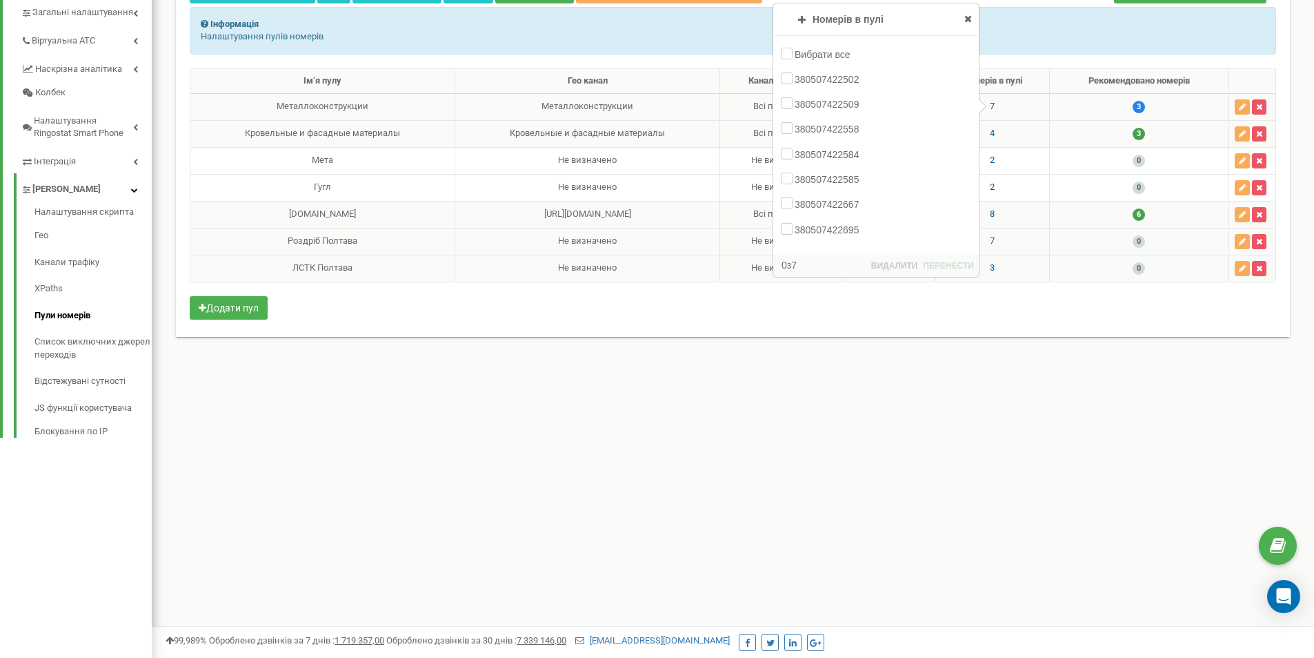
click at [971, 20] on icon at bounding box center [969, 19] width 8 height 10
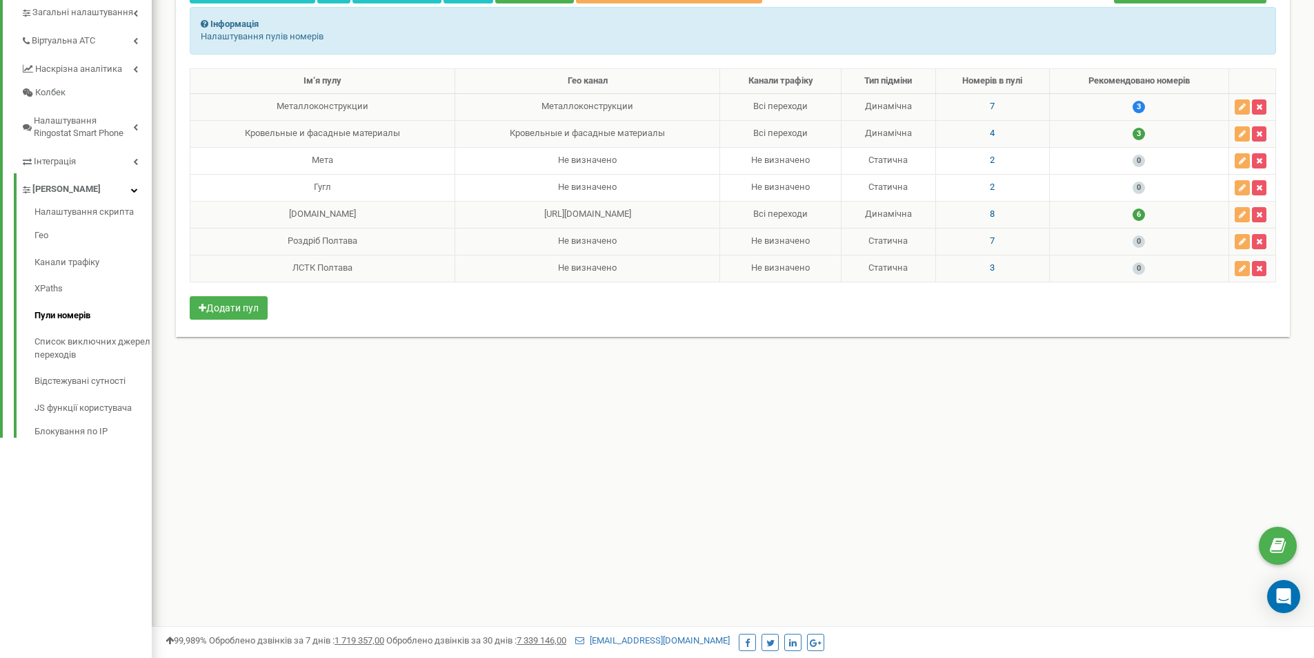
click at [990, 210] on span "8" at bounding box center [992, 213] width 5 height 10
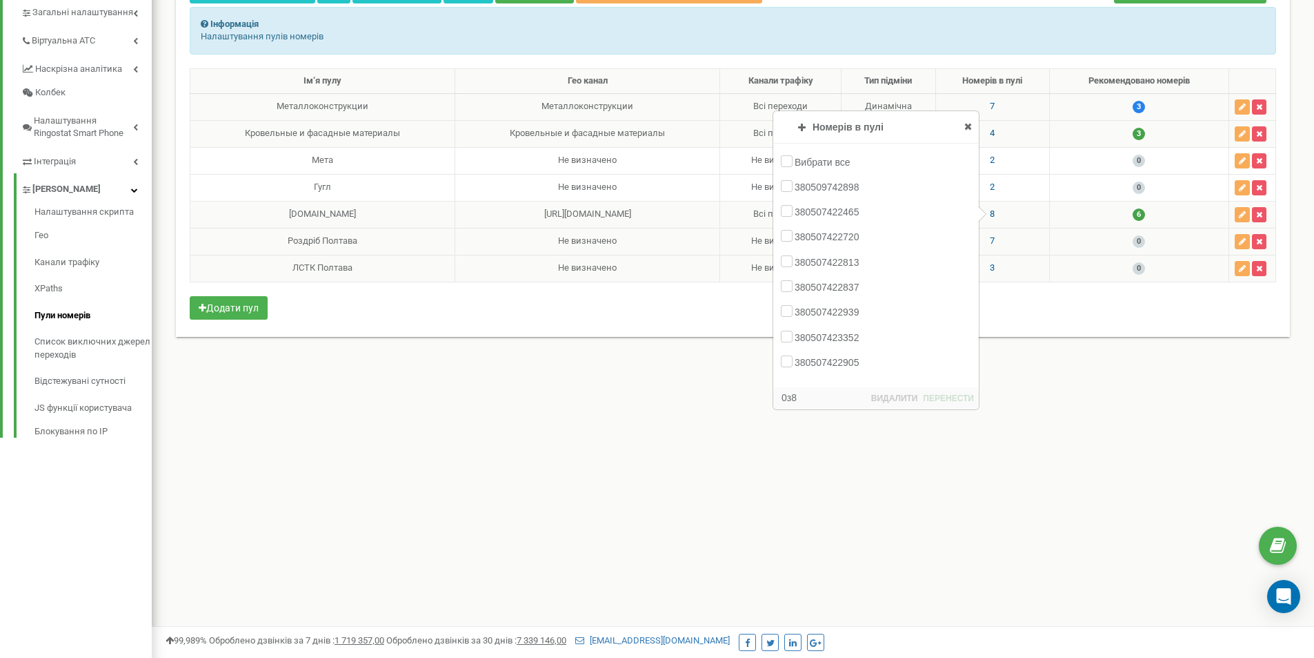
click at [968, 124] on icon at bounding box center [969, 126] width 8 height 10
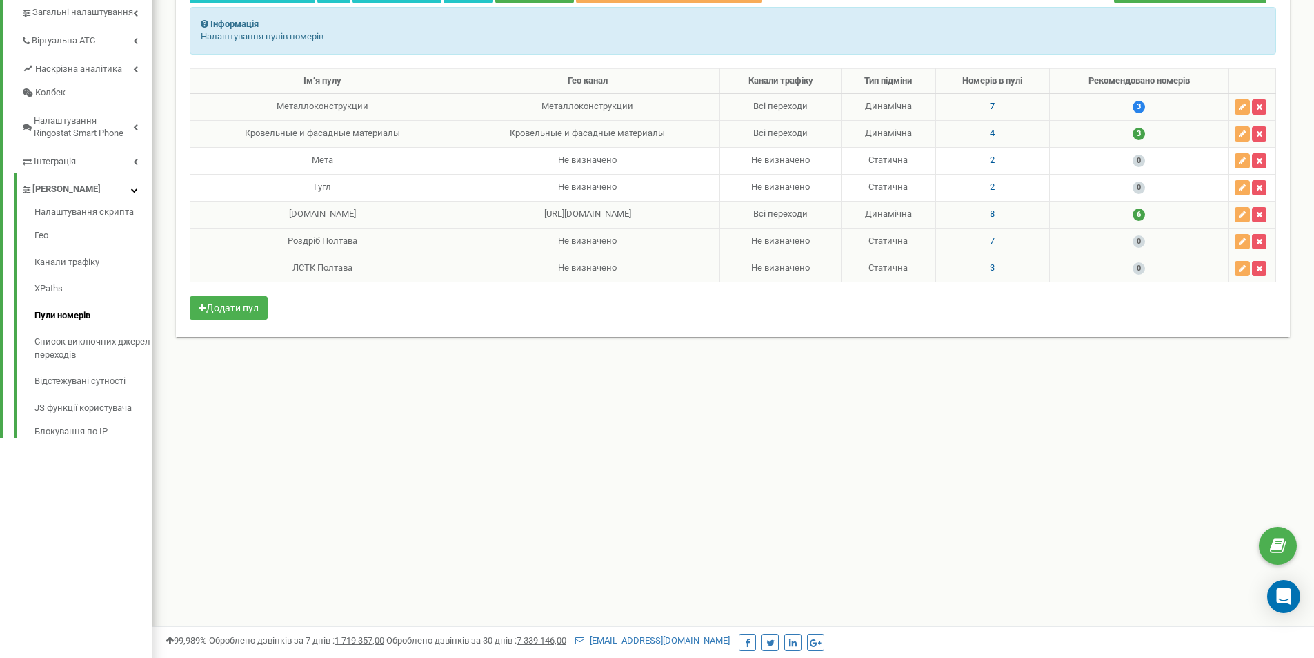
click at [992, 136] on td "4" at bounding box center [993, 133] width 114 height 27
click at [991, 136] on span "4" at bounding box center [992, 133] width 5 height 10
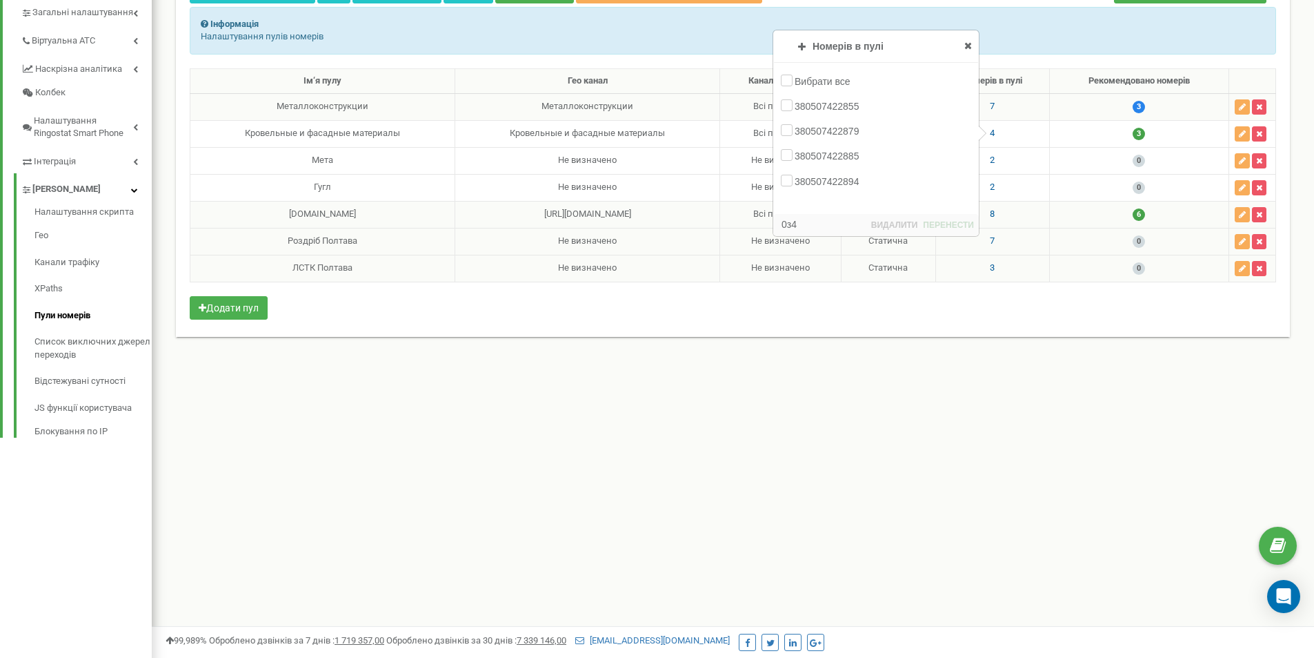
click at [990, 271] on span "3" at bounding box center [992, 267] width 5 height 10
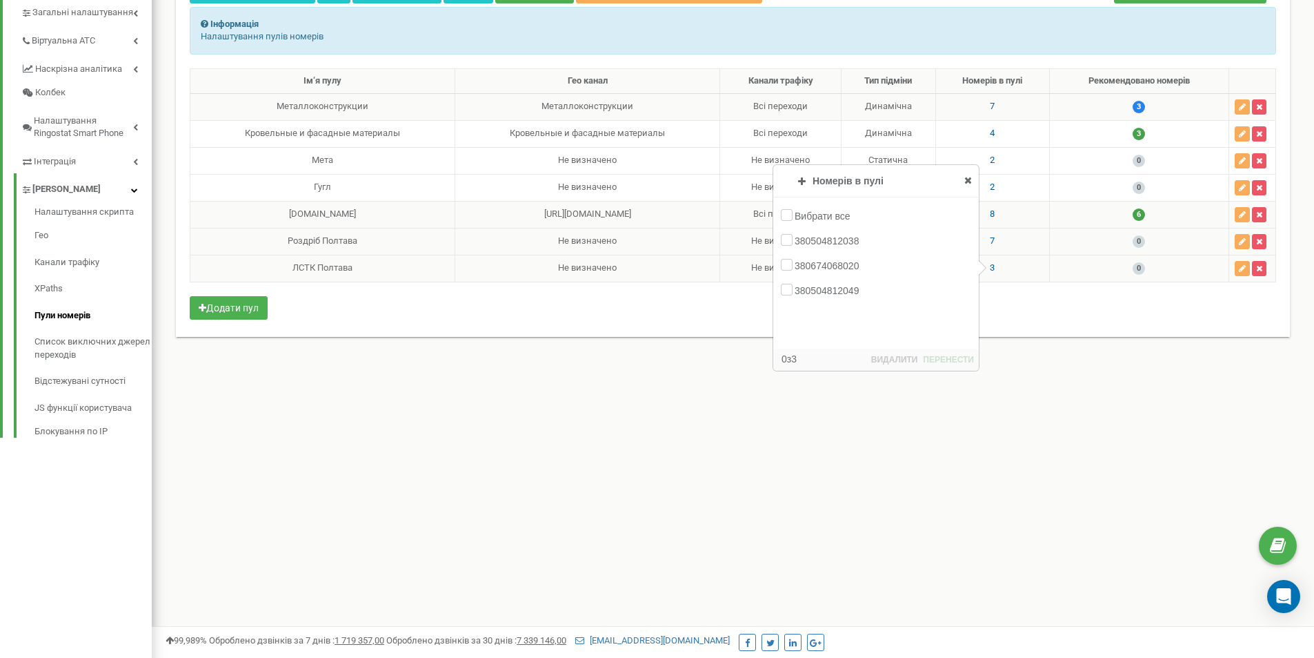
click at [969, 185] on span at bounding box center [969, 180] width 8 height 14
click at [990, 106] on span "7" at bounding box center [992, 106] width 5 height 10
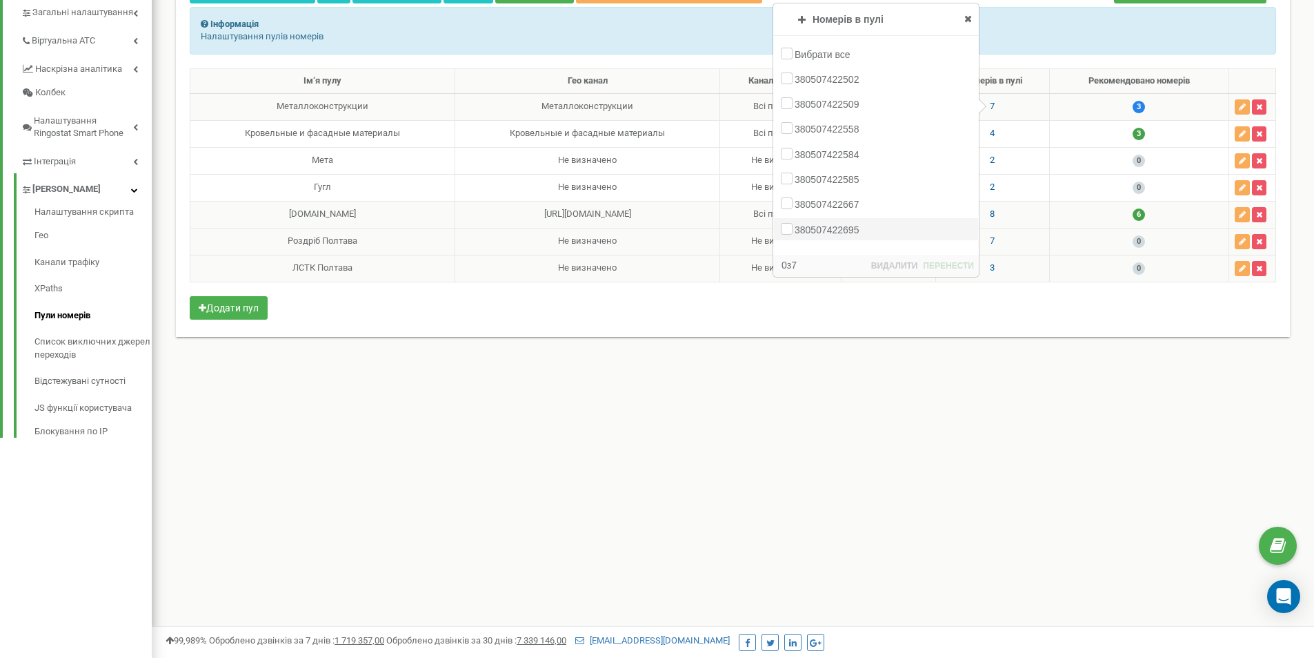
click at [795, 233] on label "380507422695" at bounding box center [829, 230] width 68 height 14
click at [0, 0] on input "380507422695" at bounding box center [0, 0] width 0 height 0
click at [969, 17] on icon at bounding box center [969, 19] width 8 height 10
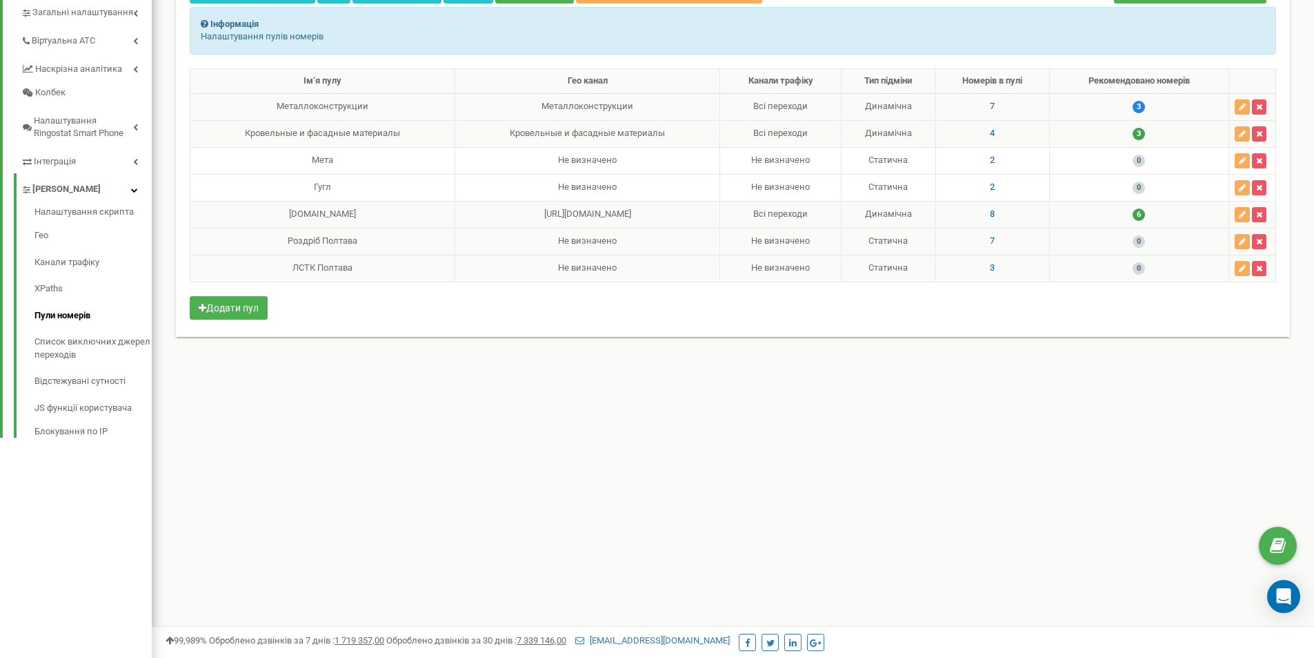
click at [990, 131] on span "4" at bounding box center [992, 133] width 5 height 10
